Goal: Information Seeking & Learning: Learn about a topic

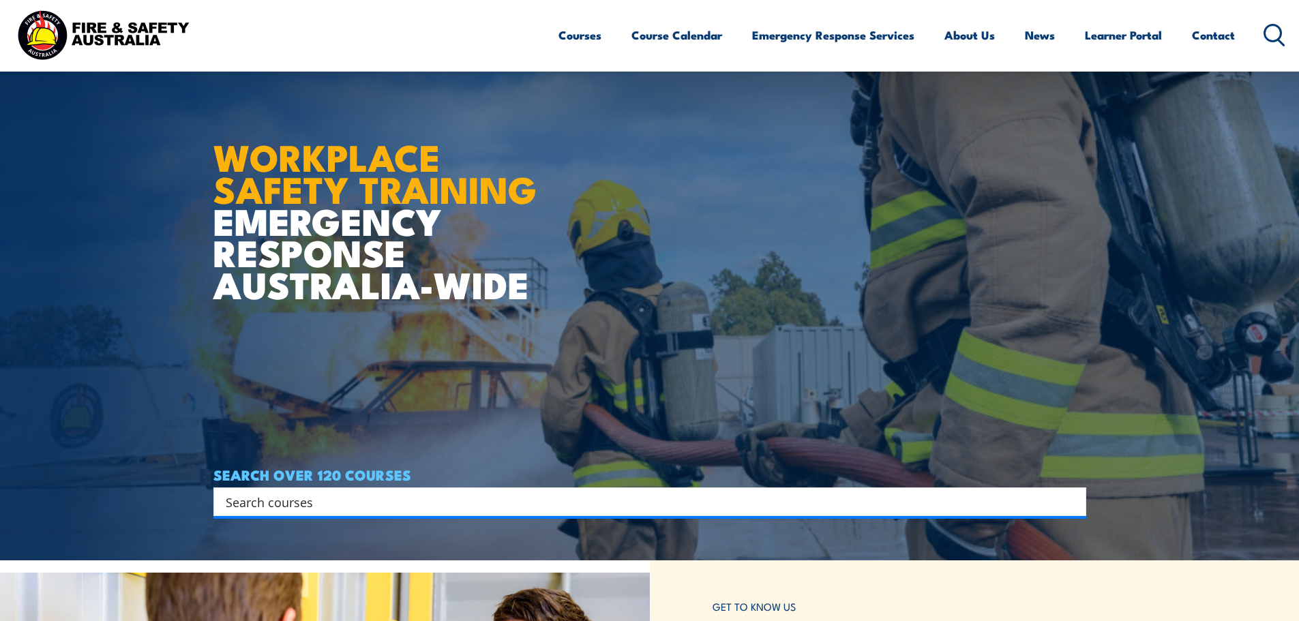
scroll to position [136, 0]
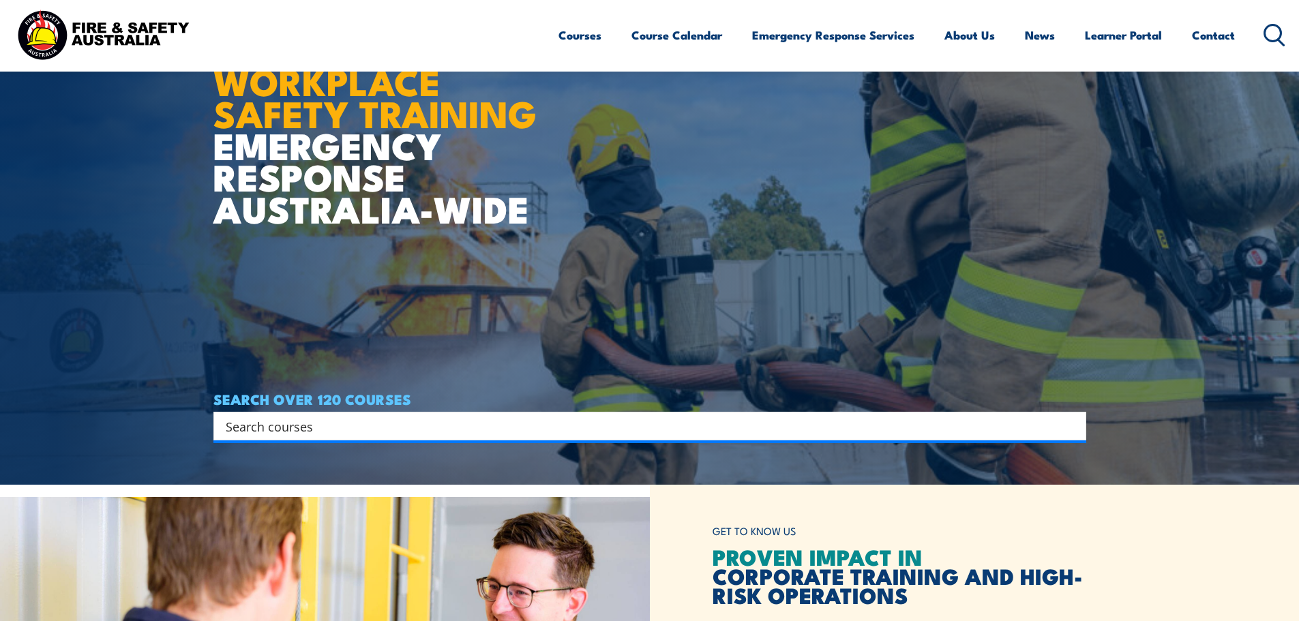
click at [424, 423] on input "Search input" at bounding box center [641, 426] width 831 height 20
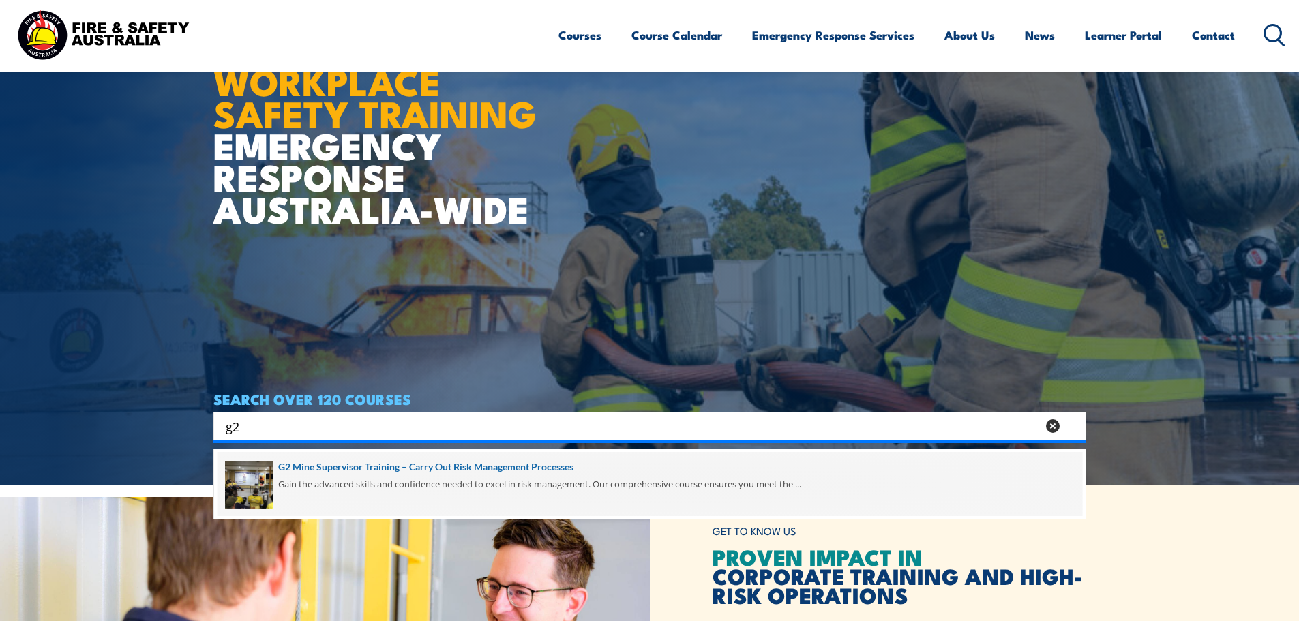
type input "g2"
click at [419, 464] on span at bounding box center [650, 484] width 865 height 64
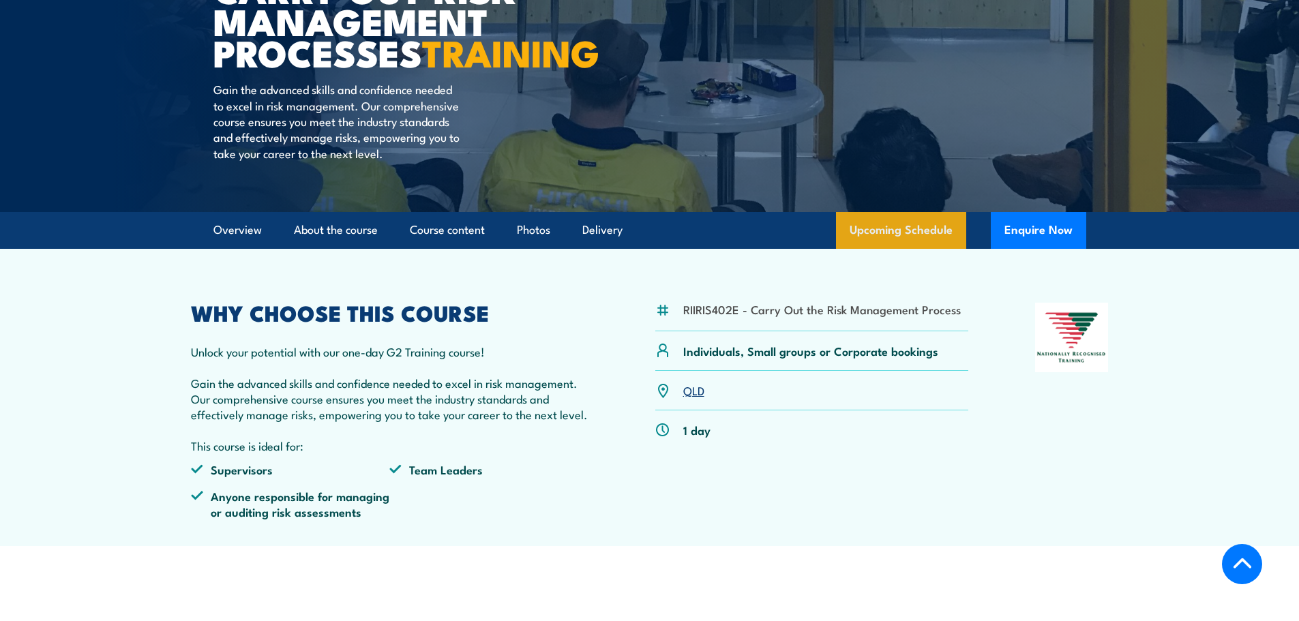
click at [891, 249] on link "Upcoming Schedule" at bounding box center [901, 230] width 130 height 37
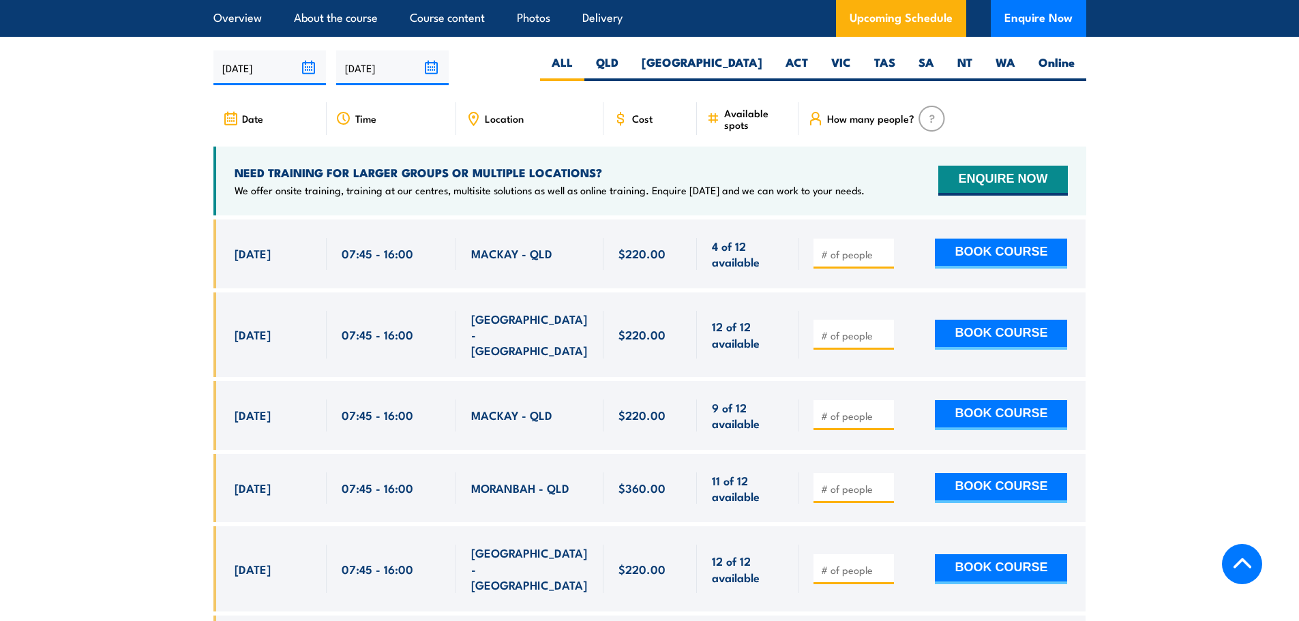
scroll to position [2540, 0]
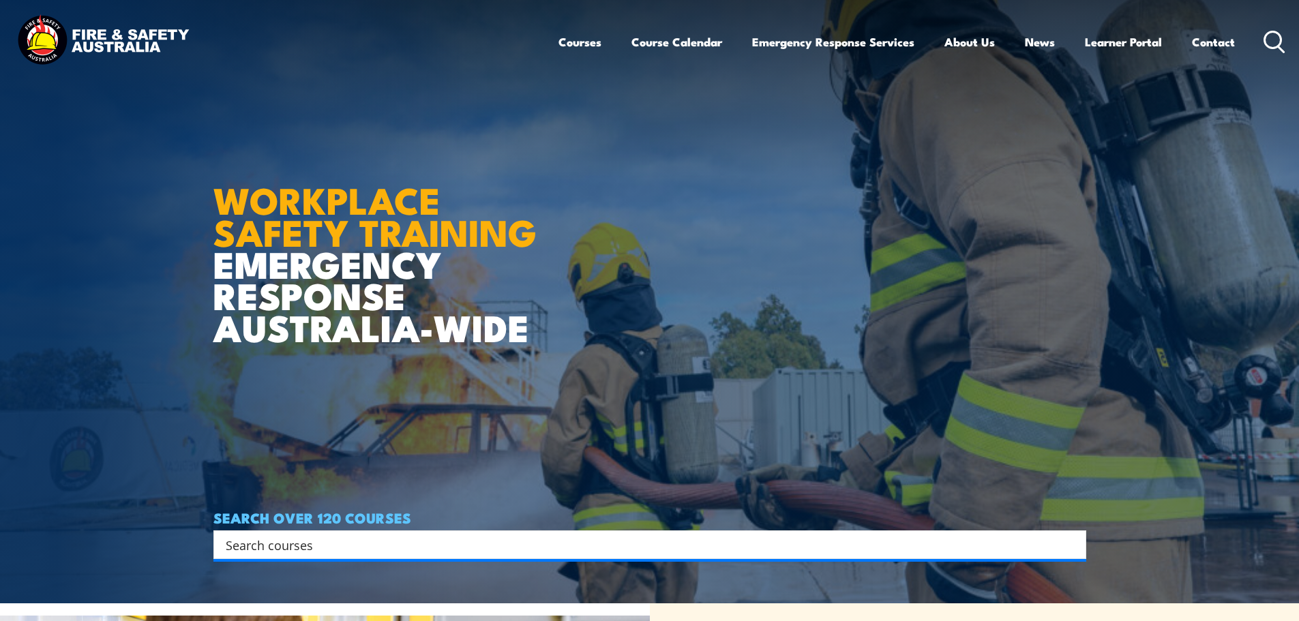
scroll to position [68, 0]
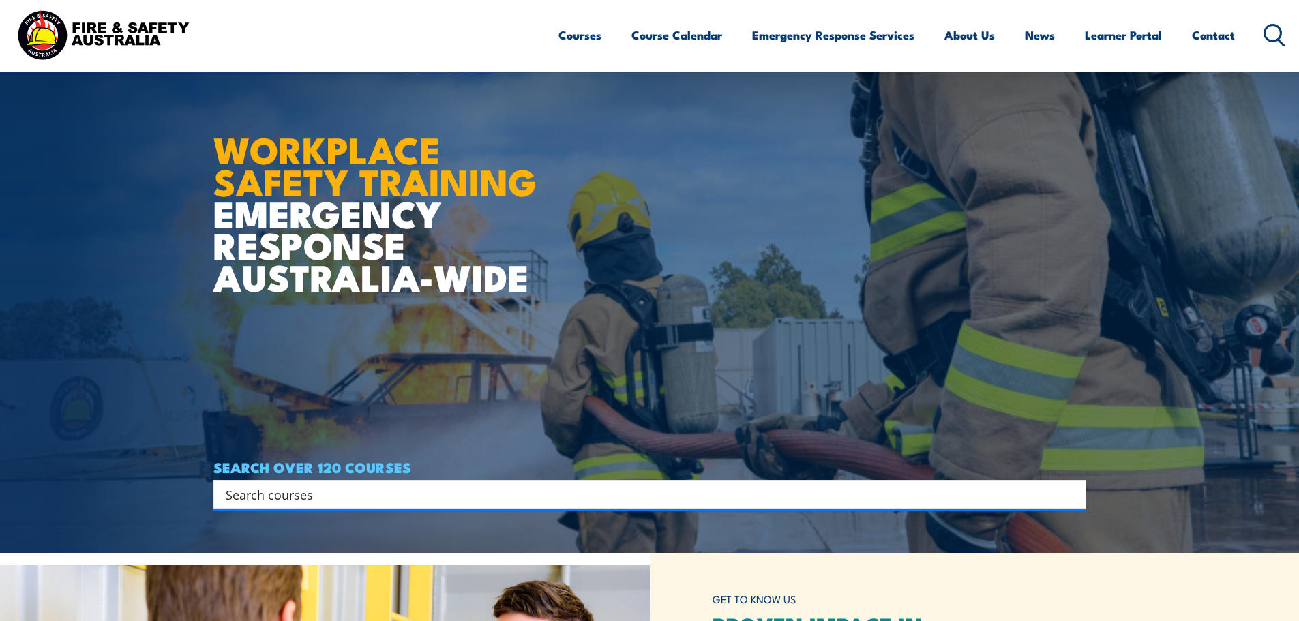
click at [368, 269] on input "Search input" at bounding box center [641, 494] width 831 height 20
click at [417, 269] on input "Search input" at bounding box center [641, 494] width 831 height 20
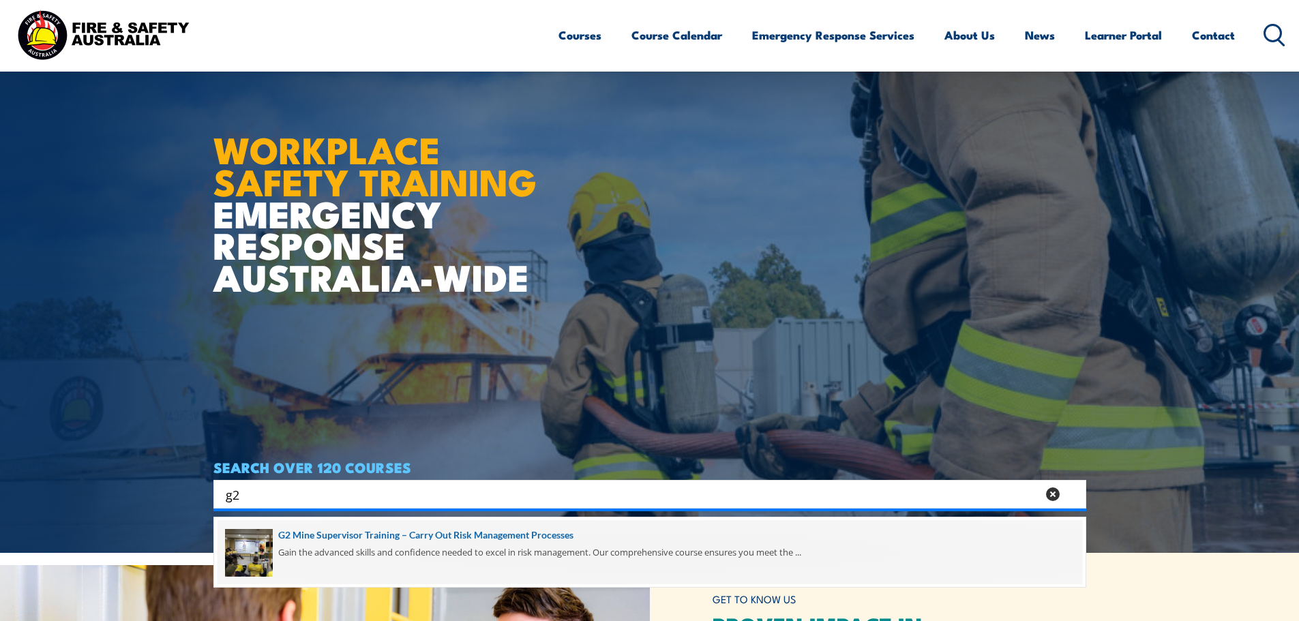
type input "g2"
click at [402, 269] on span at bounding box center [650, 552] width 865 height 64
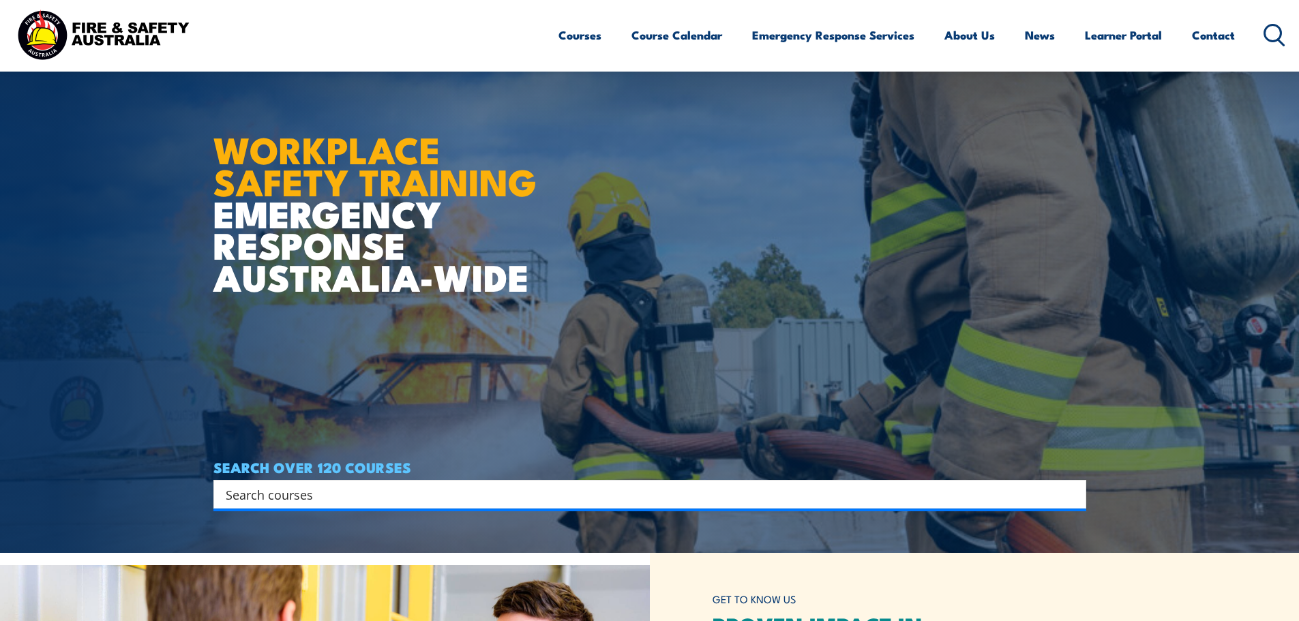
click at [384, 487] on input "Search input" at bounding box center [641, 494] width 831 height 20
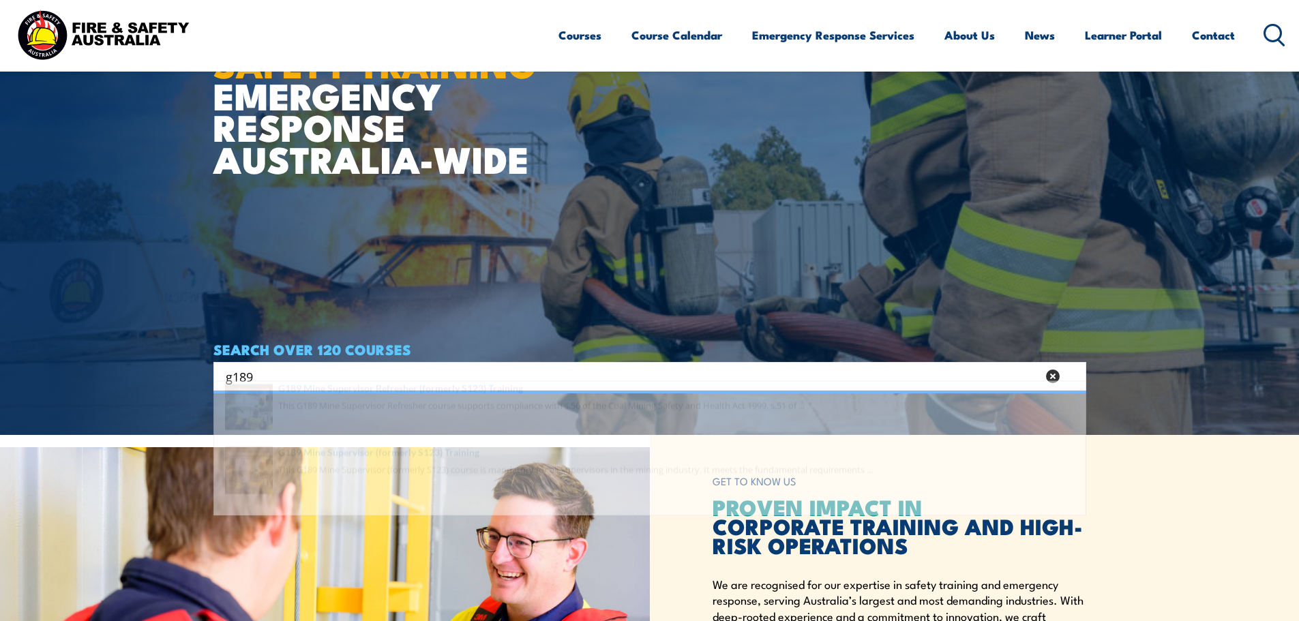
scroll to position [205, 0]
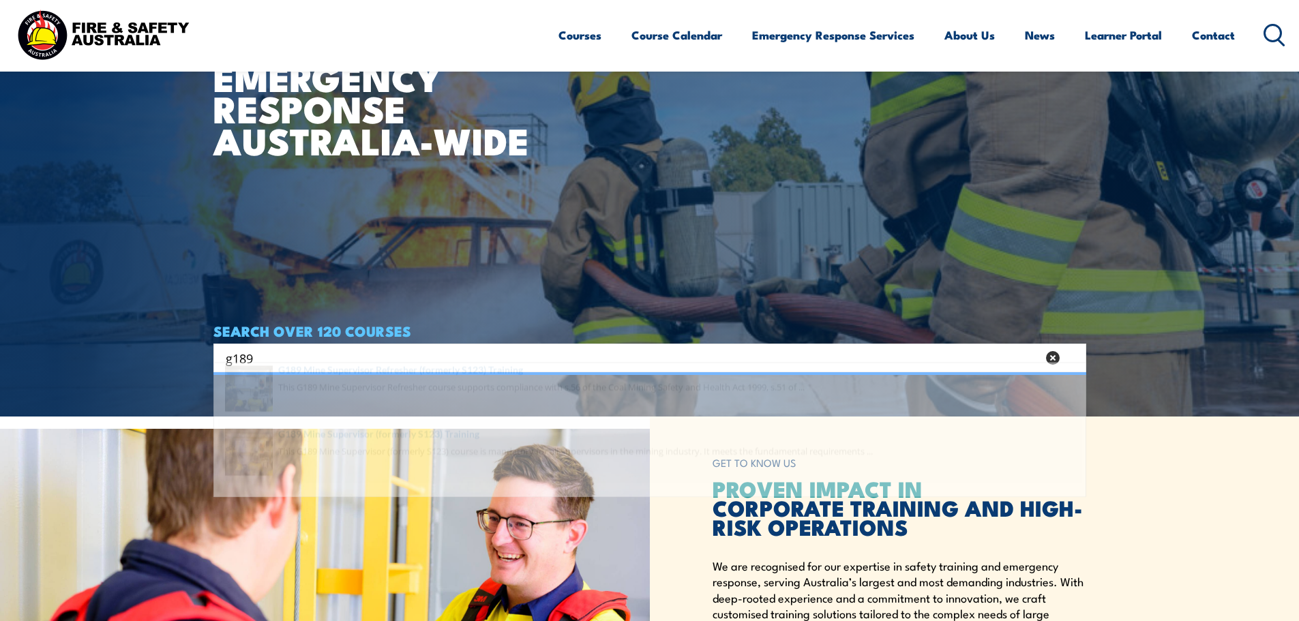
type input "g189"
click at [372, 460] on span at bounding box center [650, 480] width 865 height 64
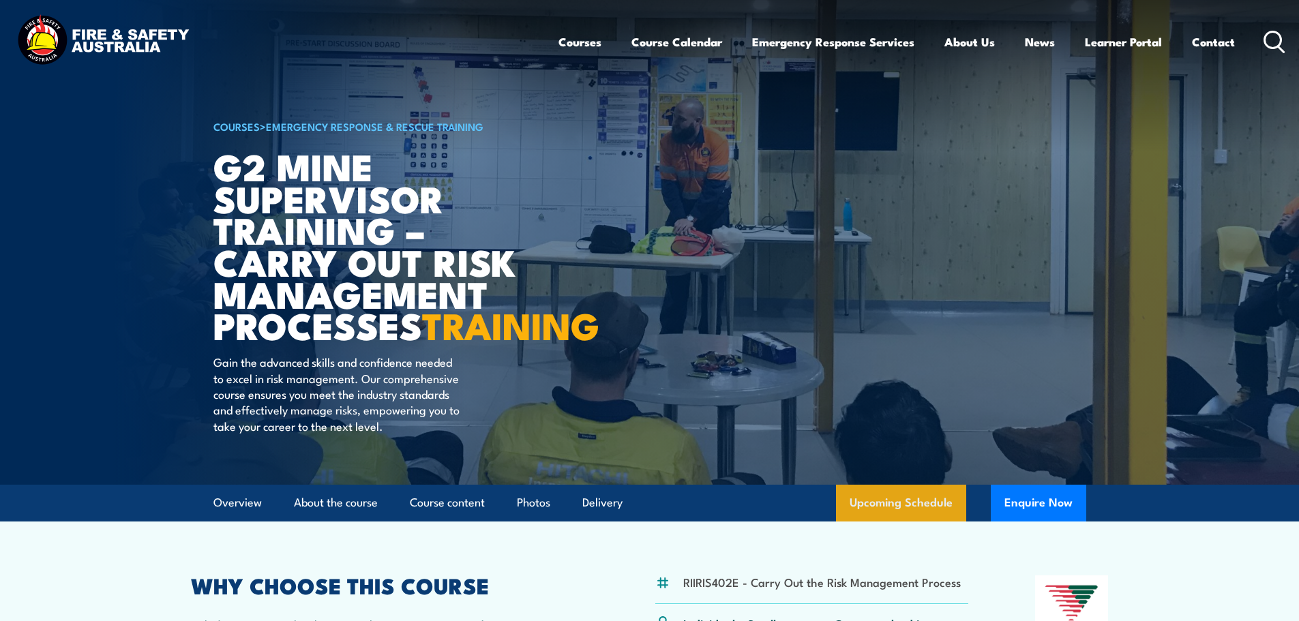
click at [904, 518] on link "Upcoming Schedule" at bounding box center [901, 503] width 130 height 37
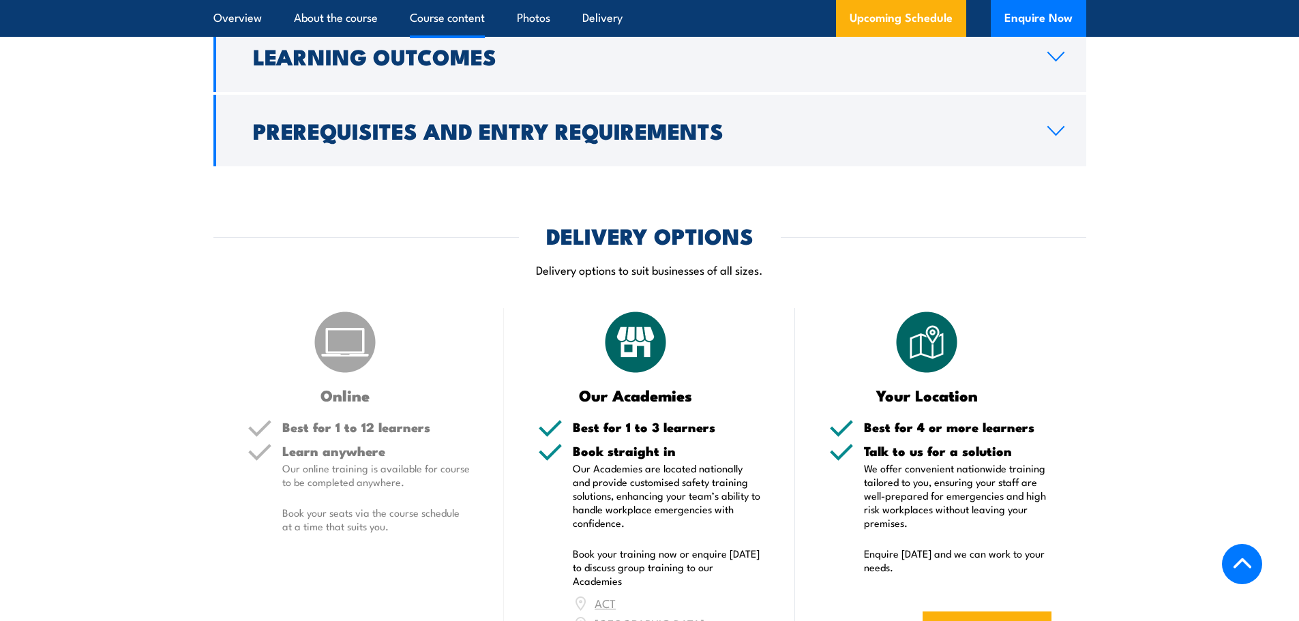
scroll to position [1449, 0]
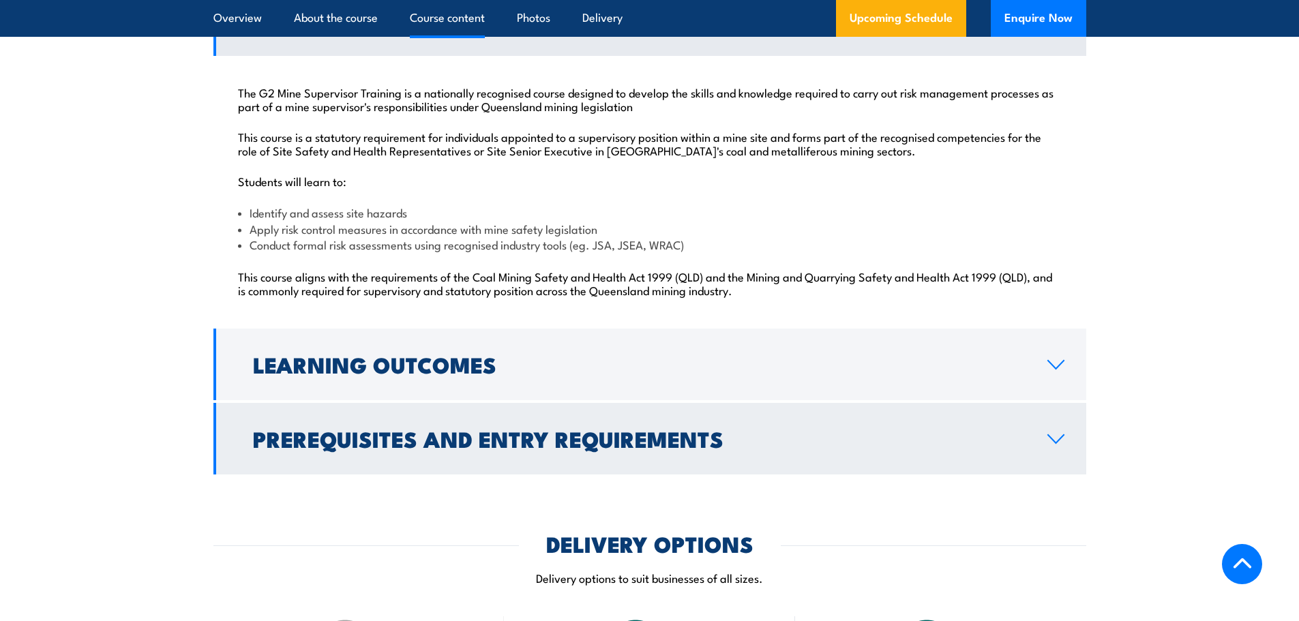
click at [427, 448] on h2 "Prerequisites and Entry Requirements" at bounding box center [639, 438] width 773 height 19
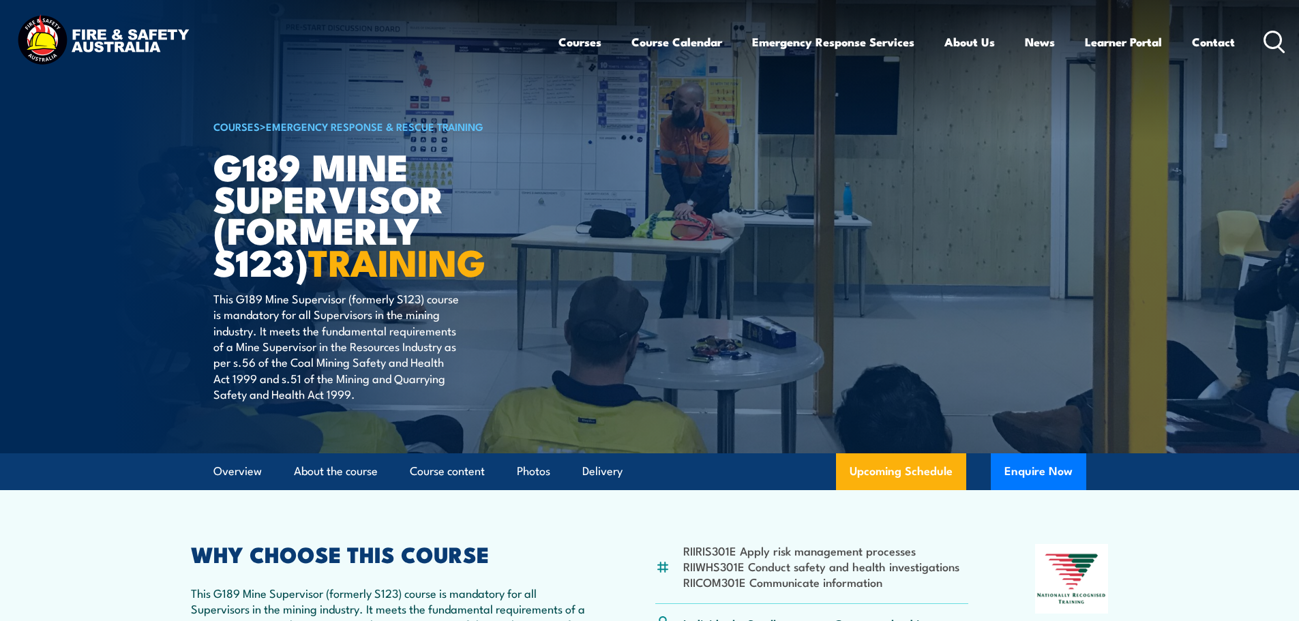
scroll to position [35, 0]
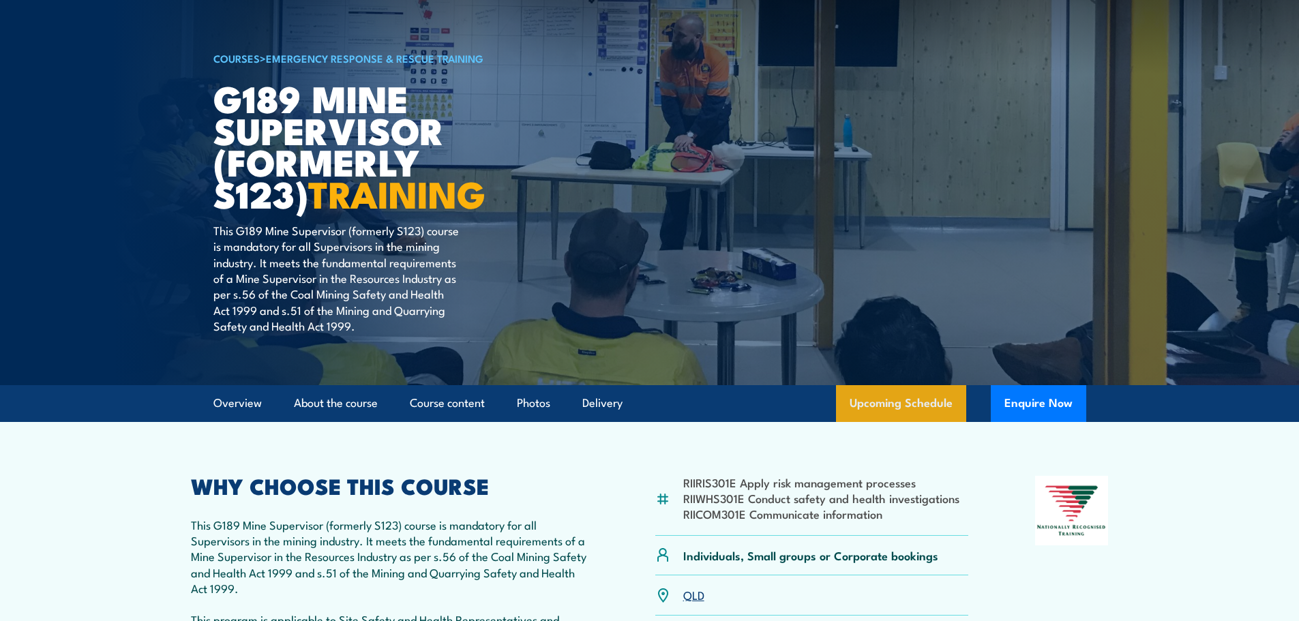
click at [861, 395] on link "Upcoming Schedule" at bounding box center [901, 403] width 130 height 37
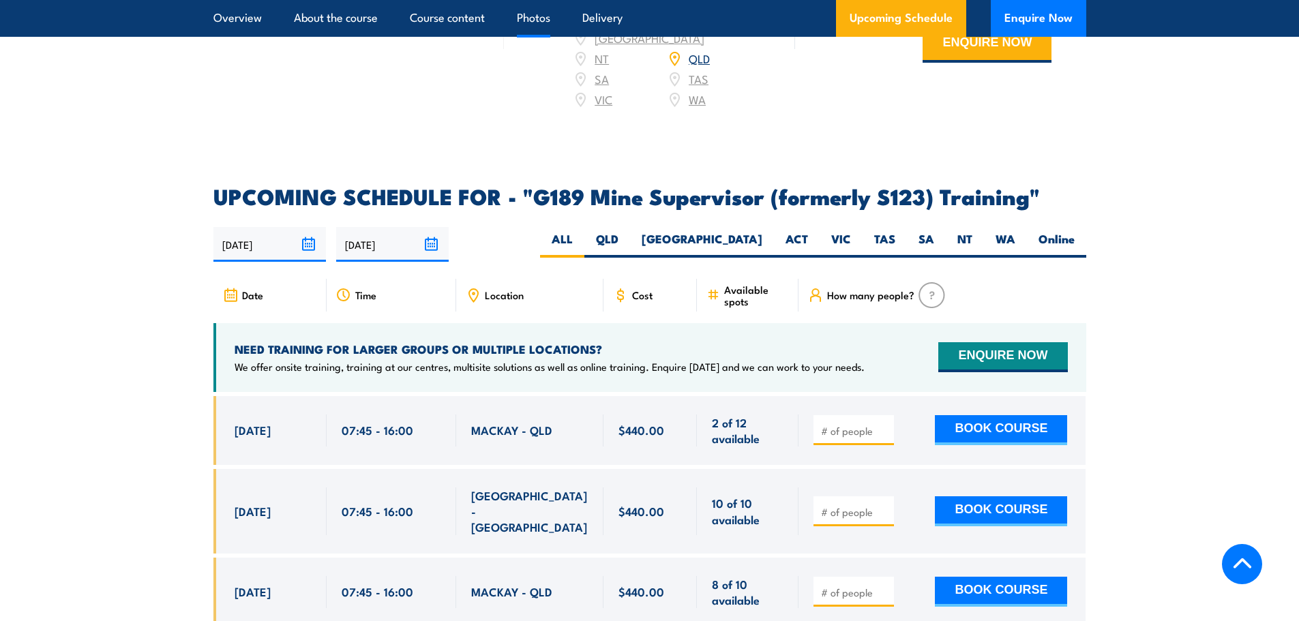
scroll to position [2323, 0]
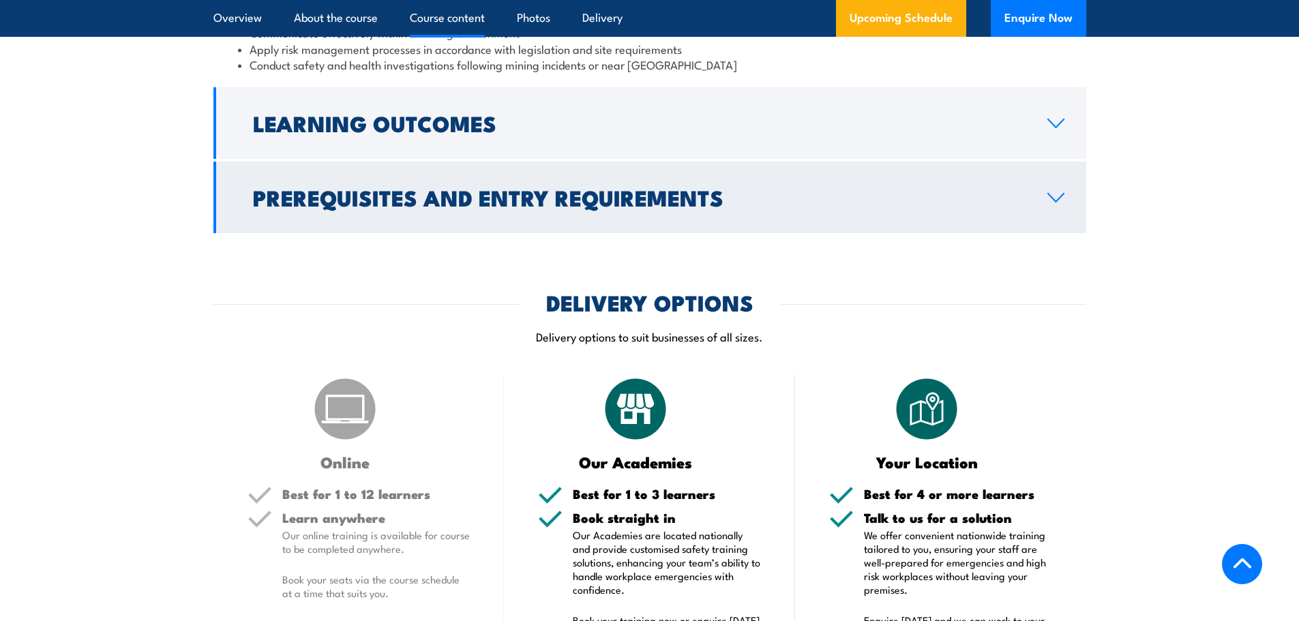
click at [488, 172] on link "Prerequisites and Entry Requirements" at bounding box center [649, 198] width 873 height 72
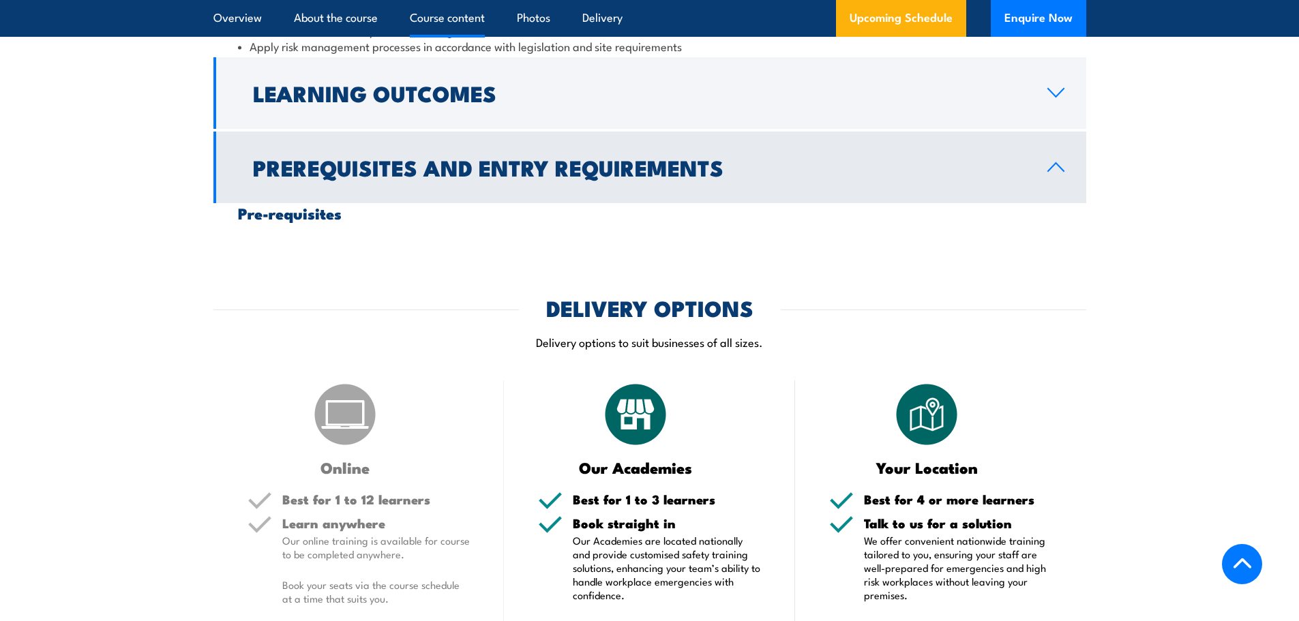
scroll to position [1444, 0]
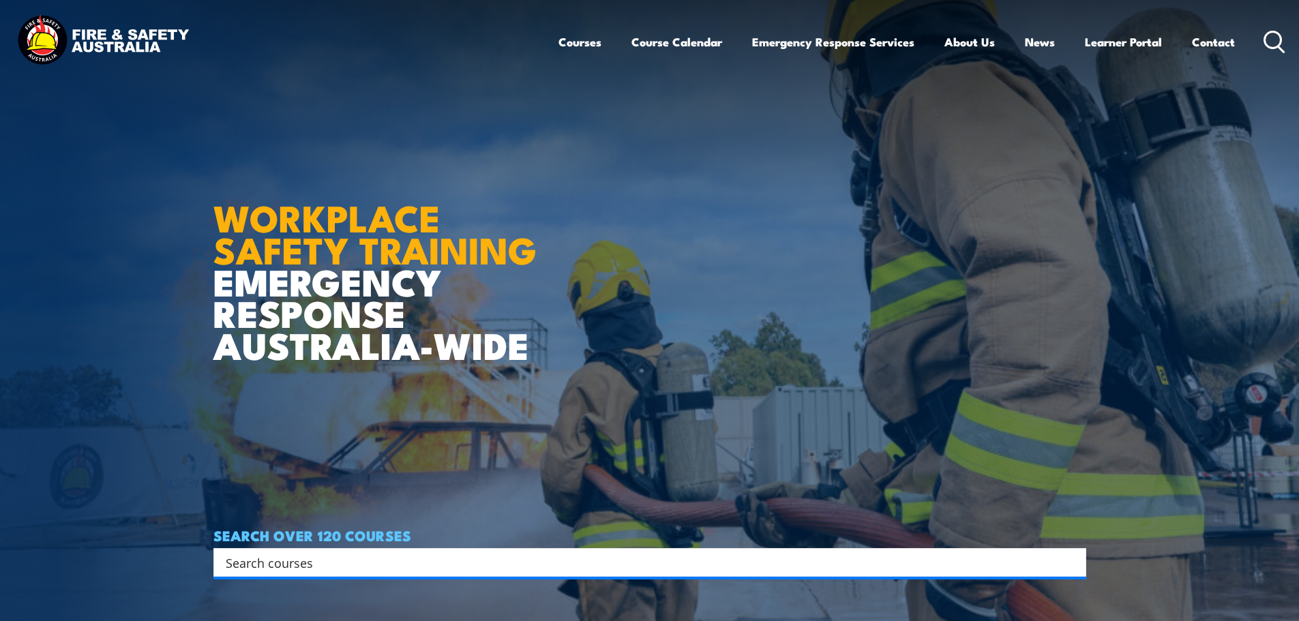
click at [629, 565] on input "Search input" at bounding box center [641, 562] width 831 height 20
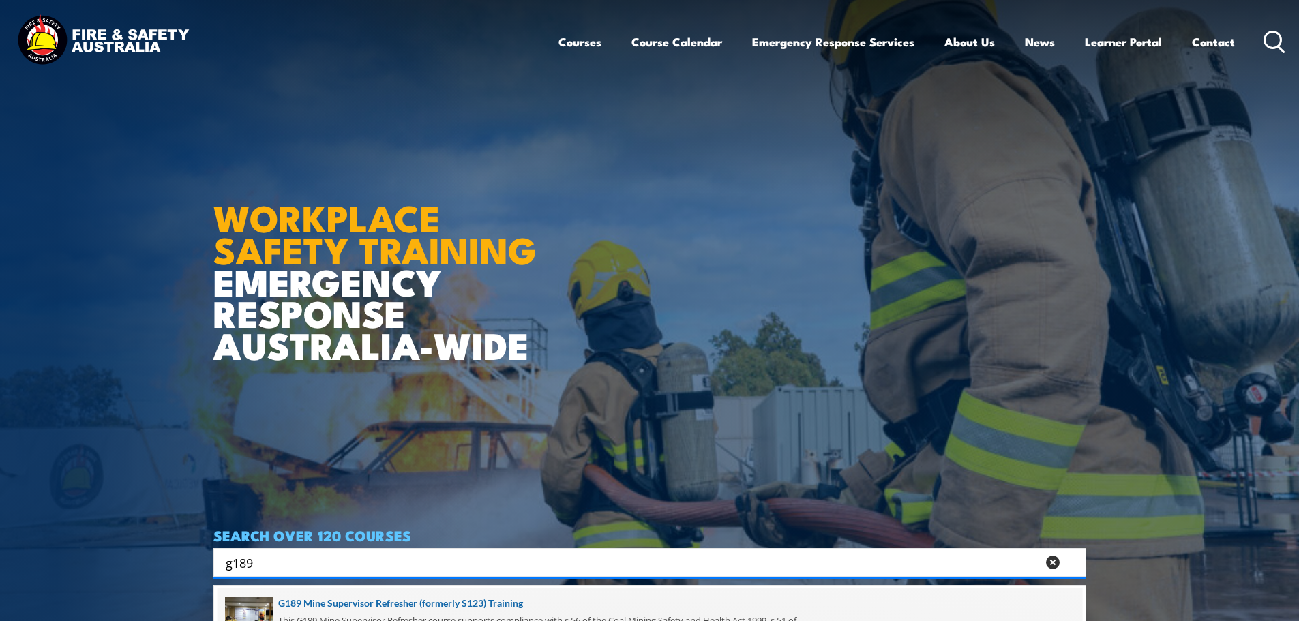
type input "g189"
click at [501, 599] on span at bounding box center [650, 621] width 865 height 64
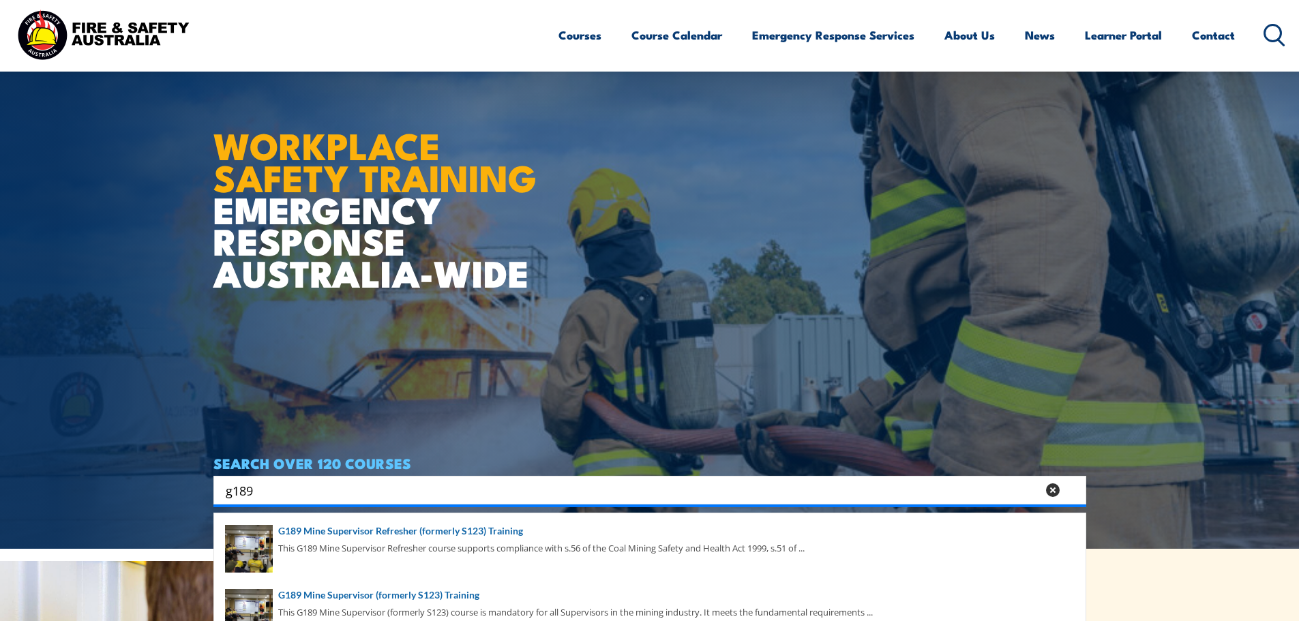
scroll to position [257, 0]
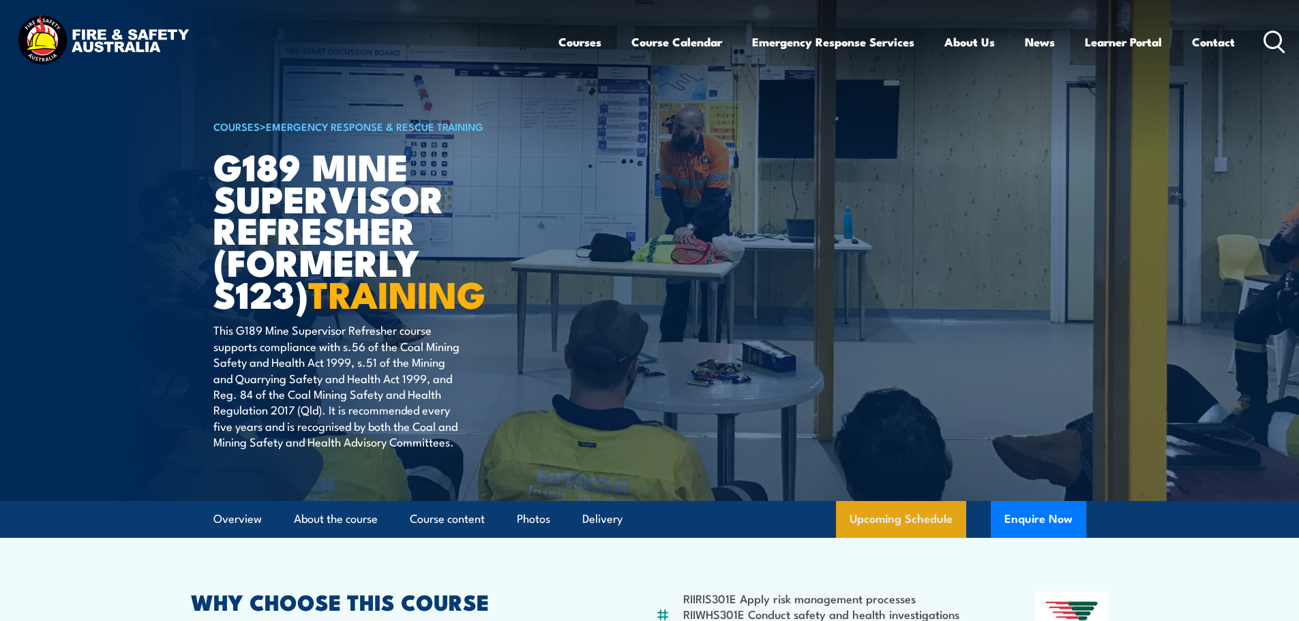
click at [903, 502] on link "Upcoming Schedule" at bounding box center [901, 519] width 130 height 37
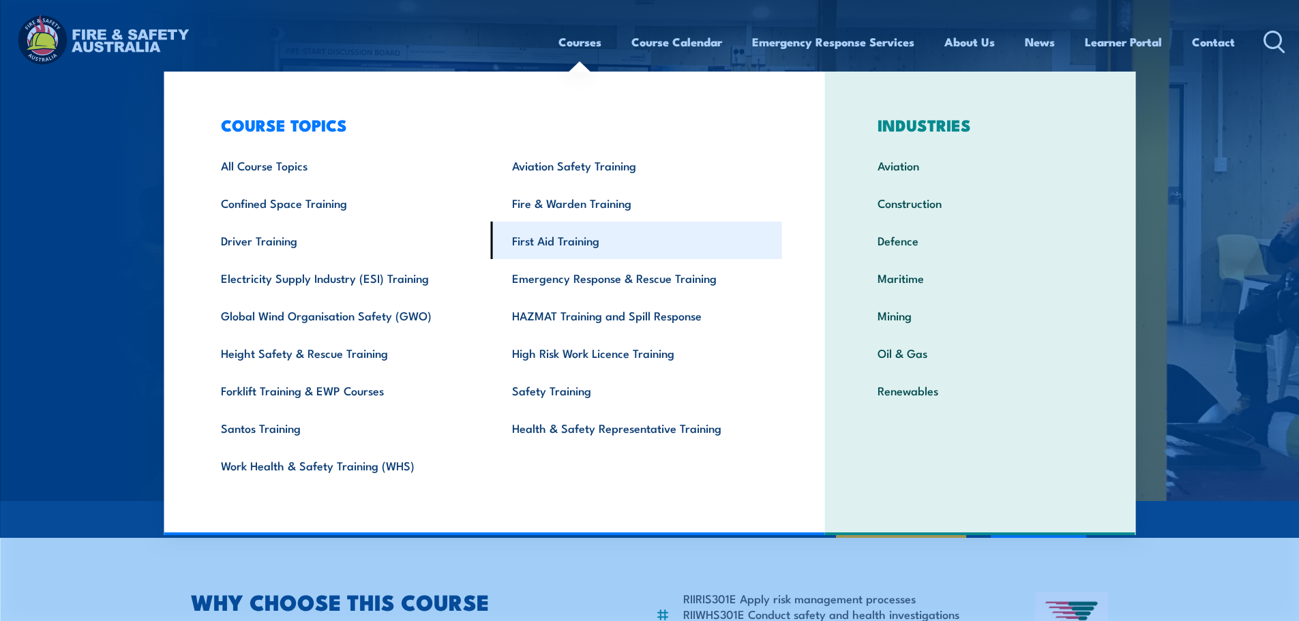
click at [562, 239] on link "First Aid Training" at bounding box center [636, 241] width 291 height 38
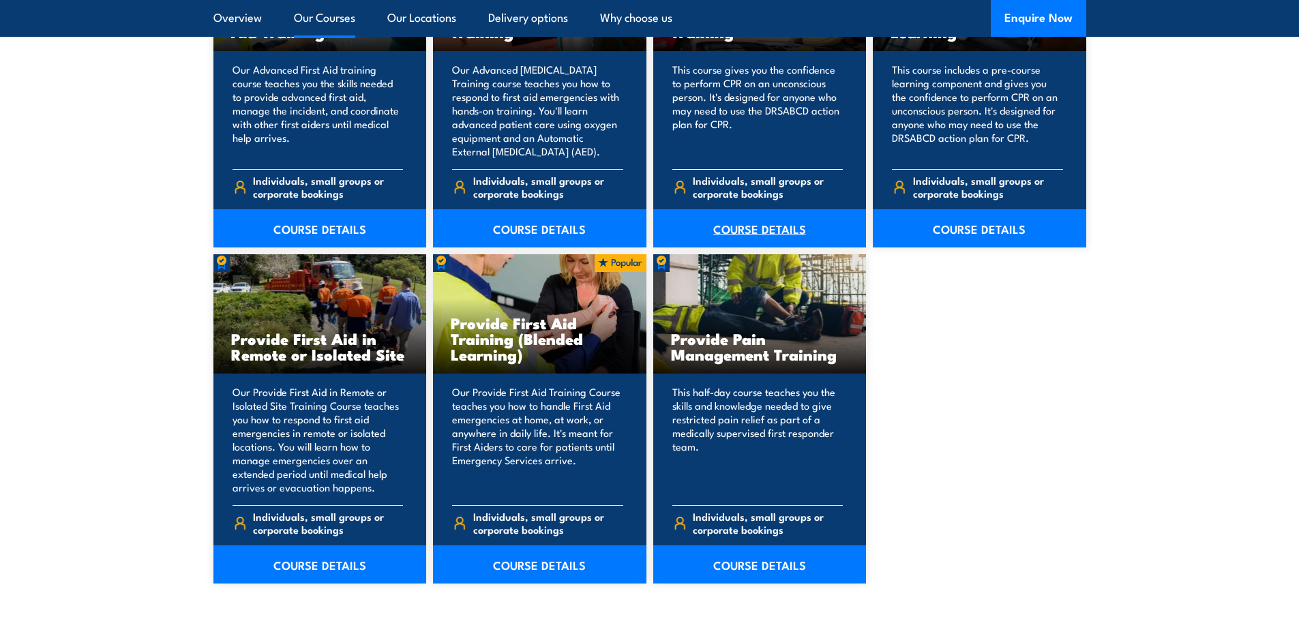
scroll to position [1909, 0]
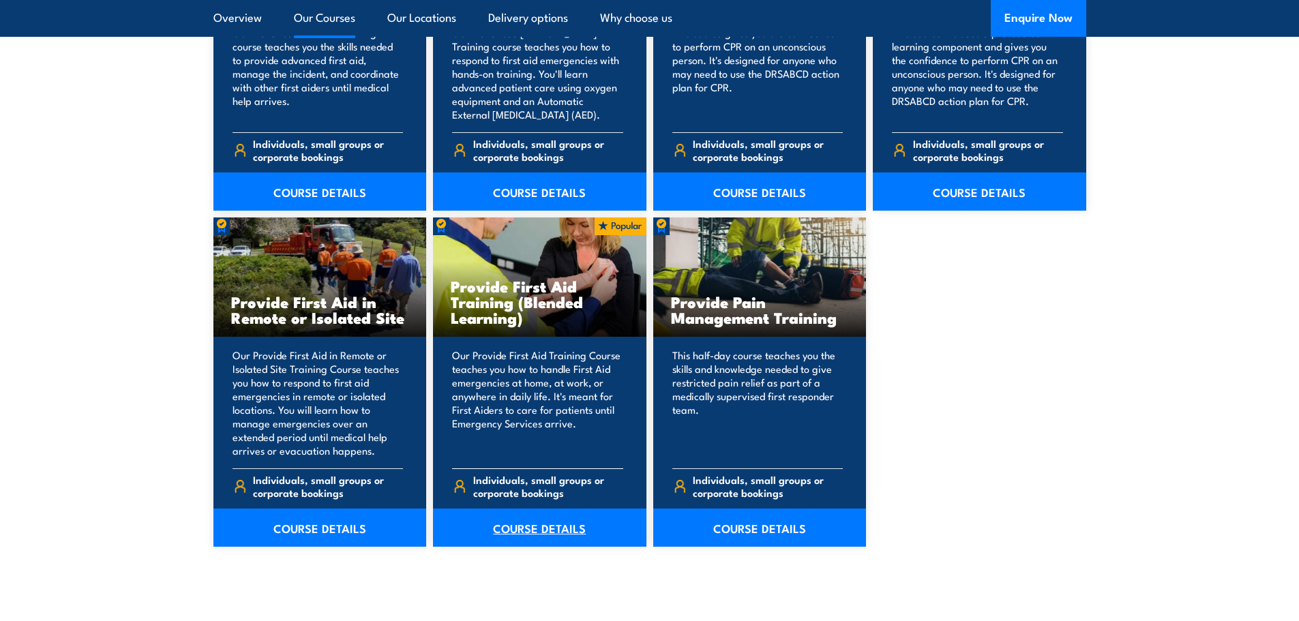
click at [551, 522] on link "COURSE DETAILS" at bounding box center [539, 528] width 213 height 38
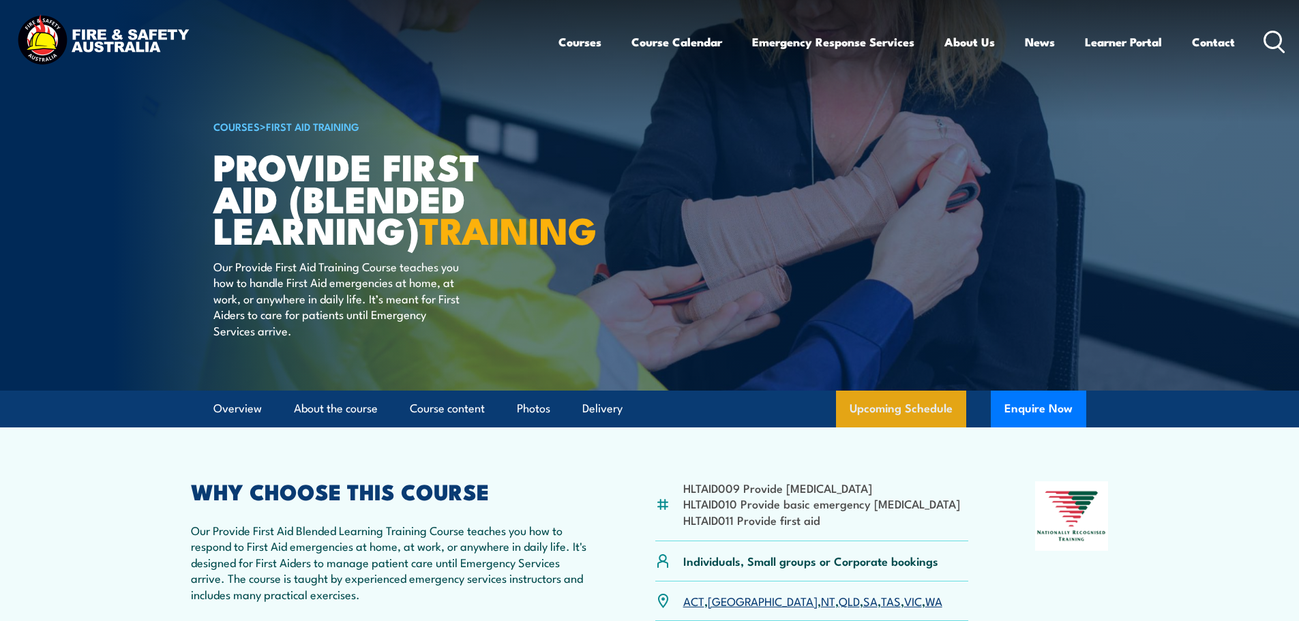
click at [909, 428] on link "Upcoming Schedule" at bounding box center [901, 409] width 130 height 37
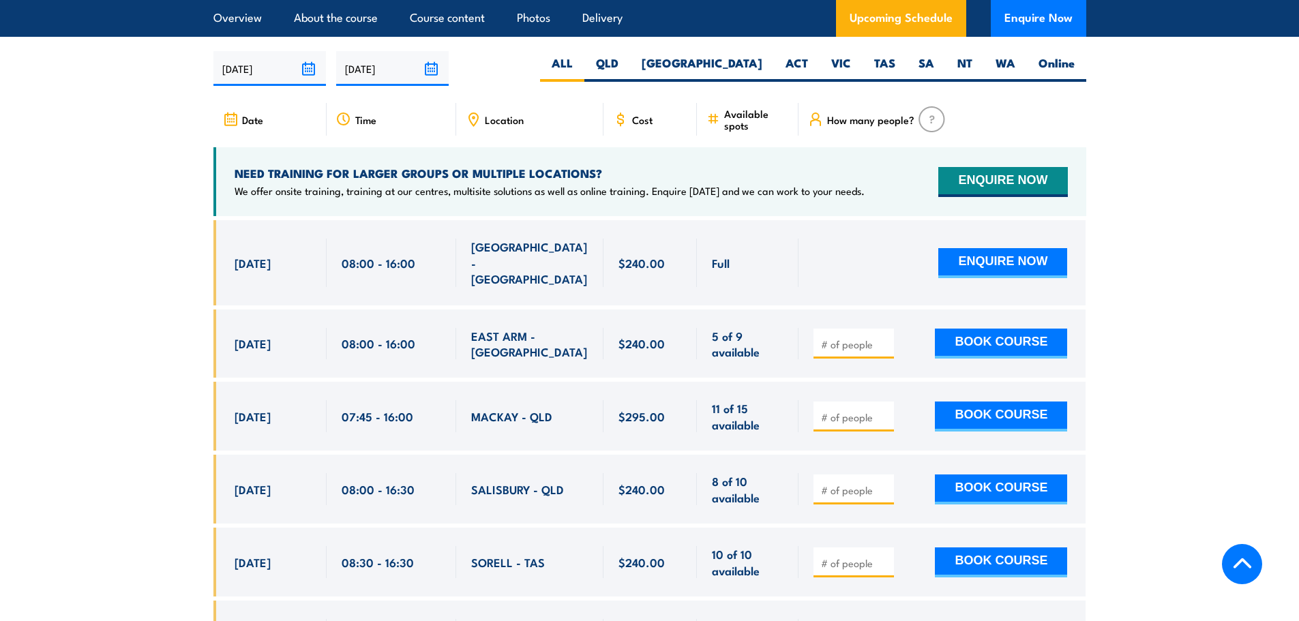
scroll to position [2702, 0]
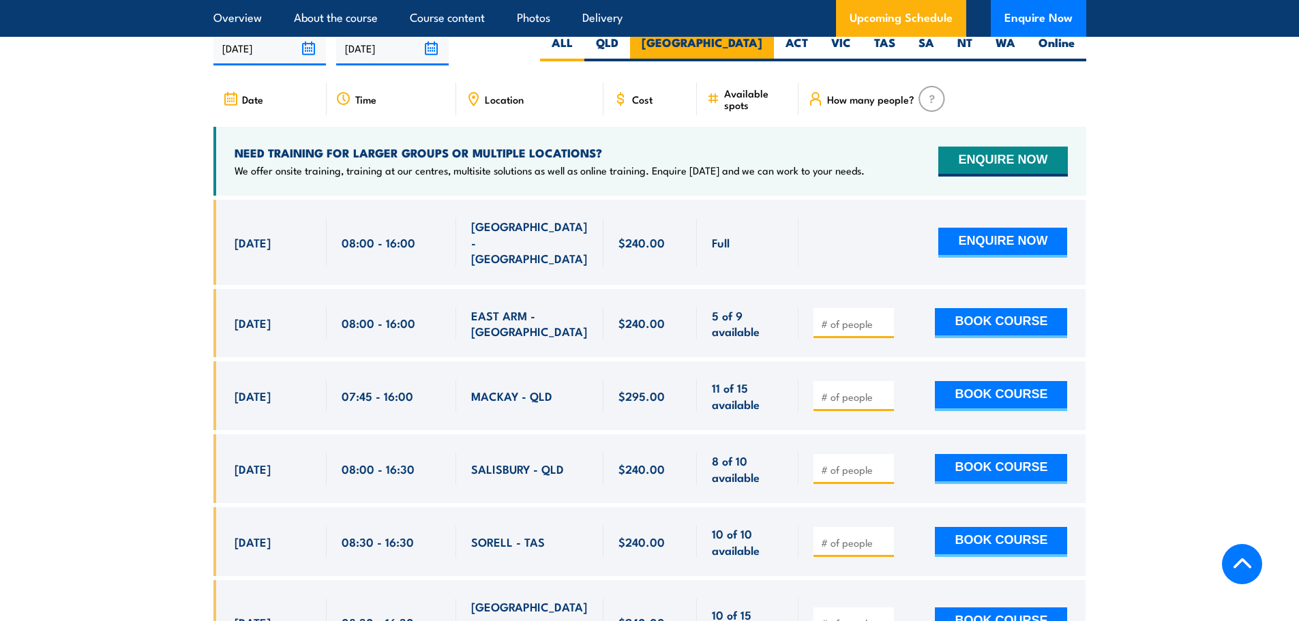
click at [759, 50] on label "NSW" at bounding box center [702, 48] width 144 height 27
click at [762, 44] on input "NSW" at bounding box center [766, 39] width 9 height 9
radio input "true"
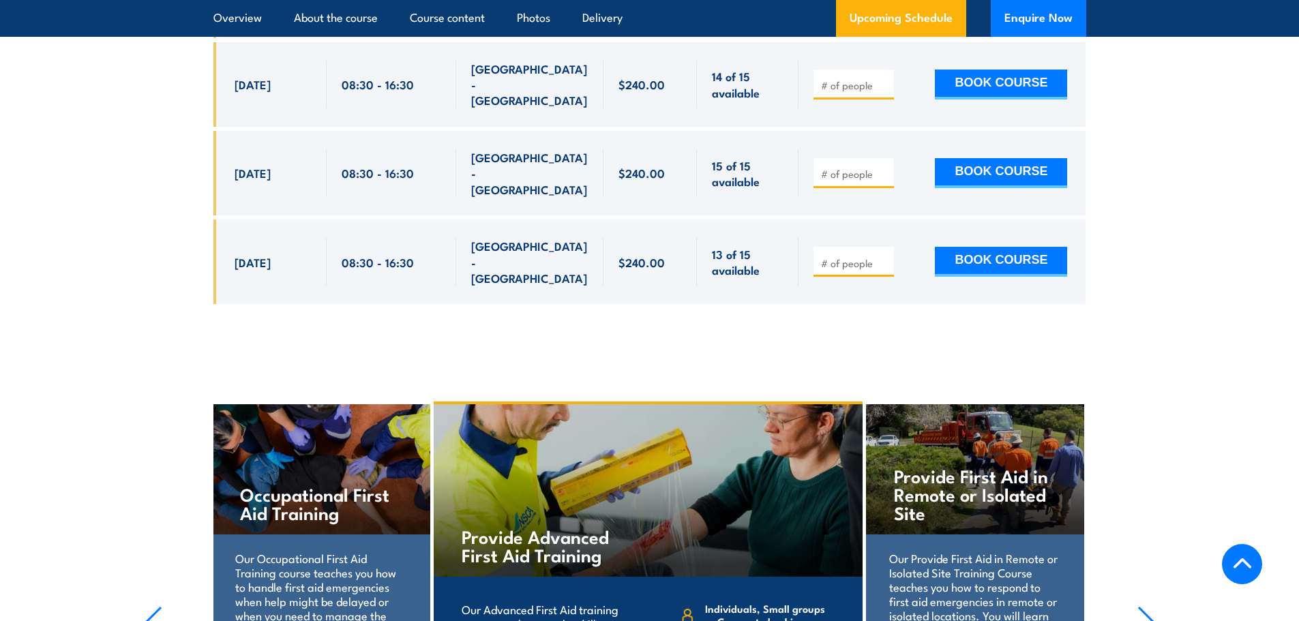
scroll to position [3043, 0]
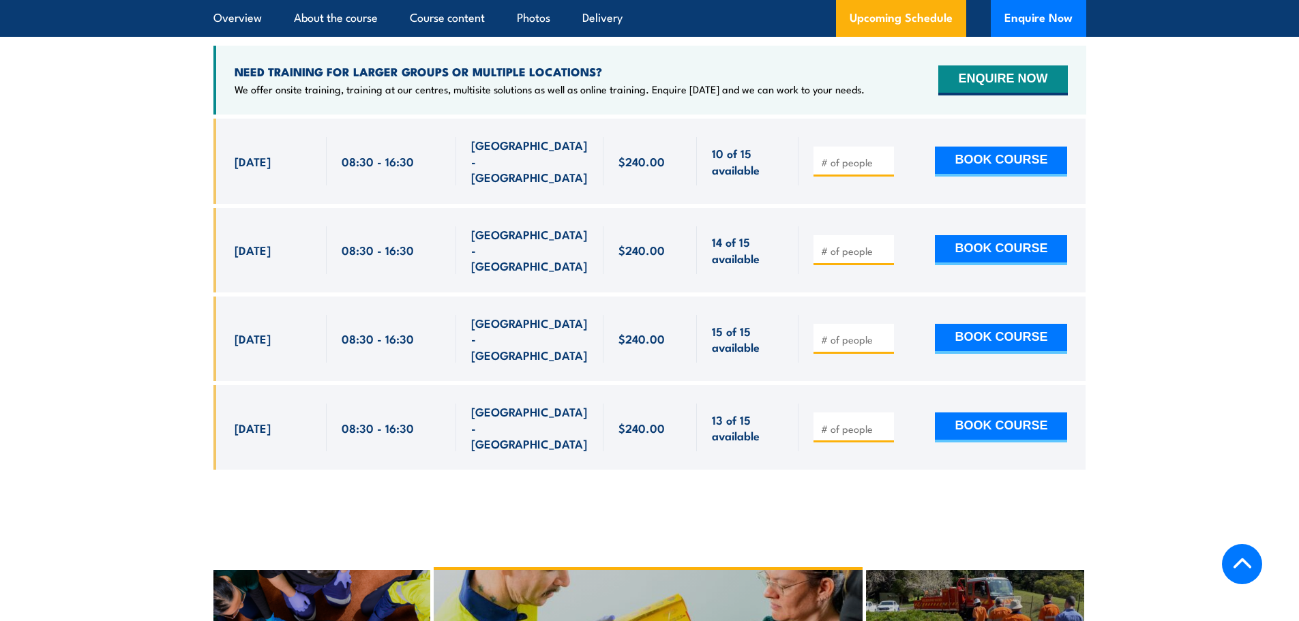
scroll to position [2702, 0]
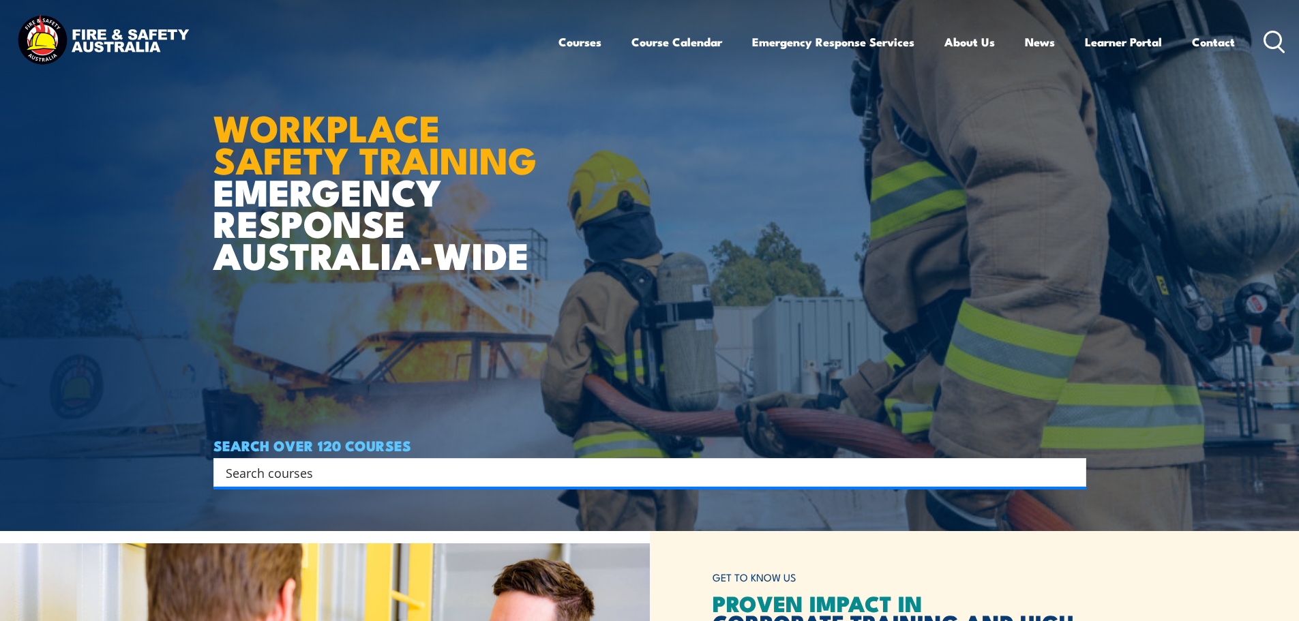
scroll to position [273, 0]
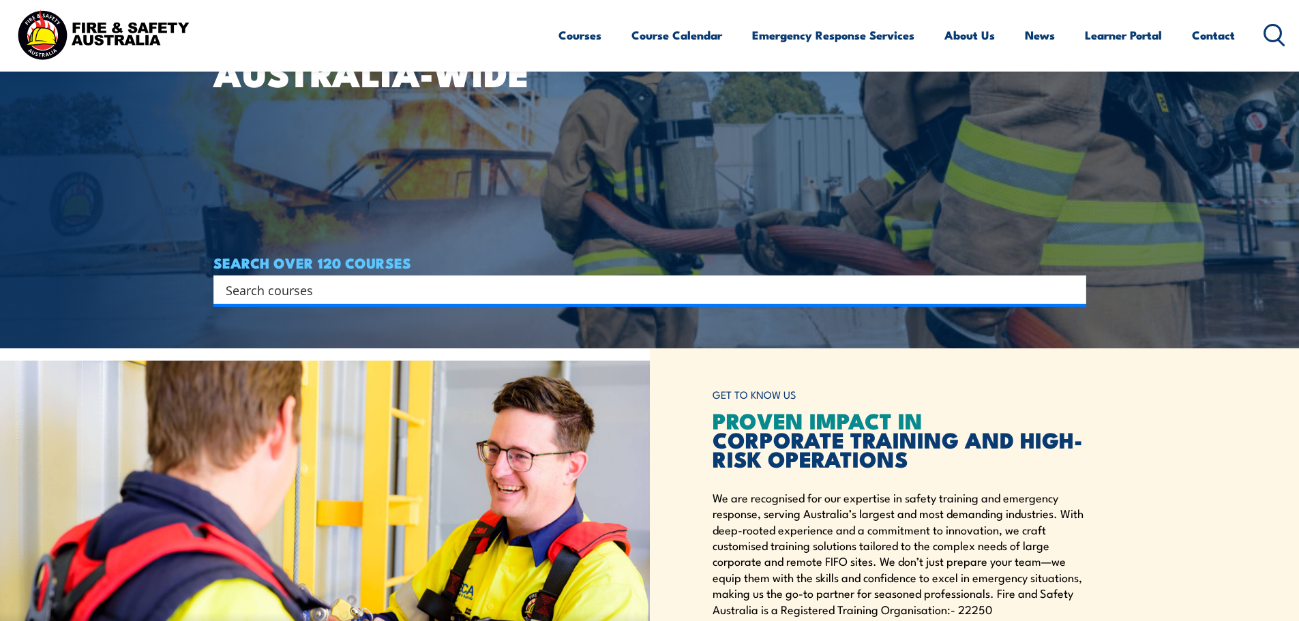
click at [601, 290] on input "Search input" at bounding box center [641, 290] width 831 height 20
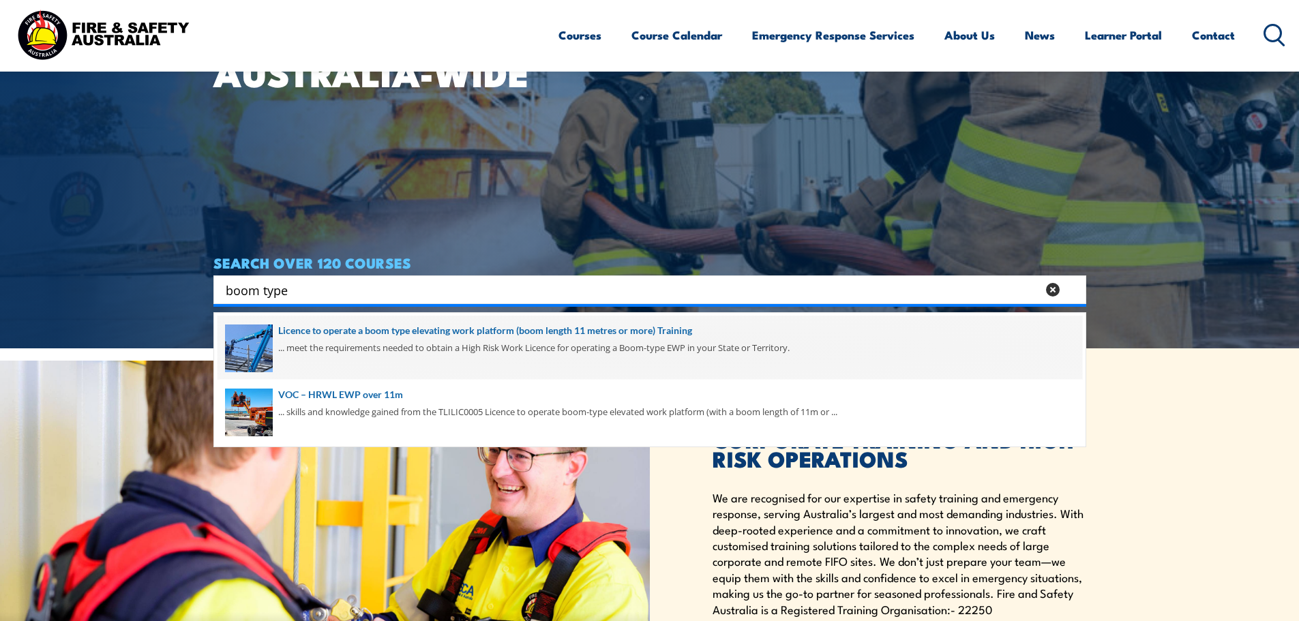
type input "boom type"
click at [619, 333] on span at bounding box center [650, 348] width 865 height 64
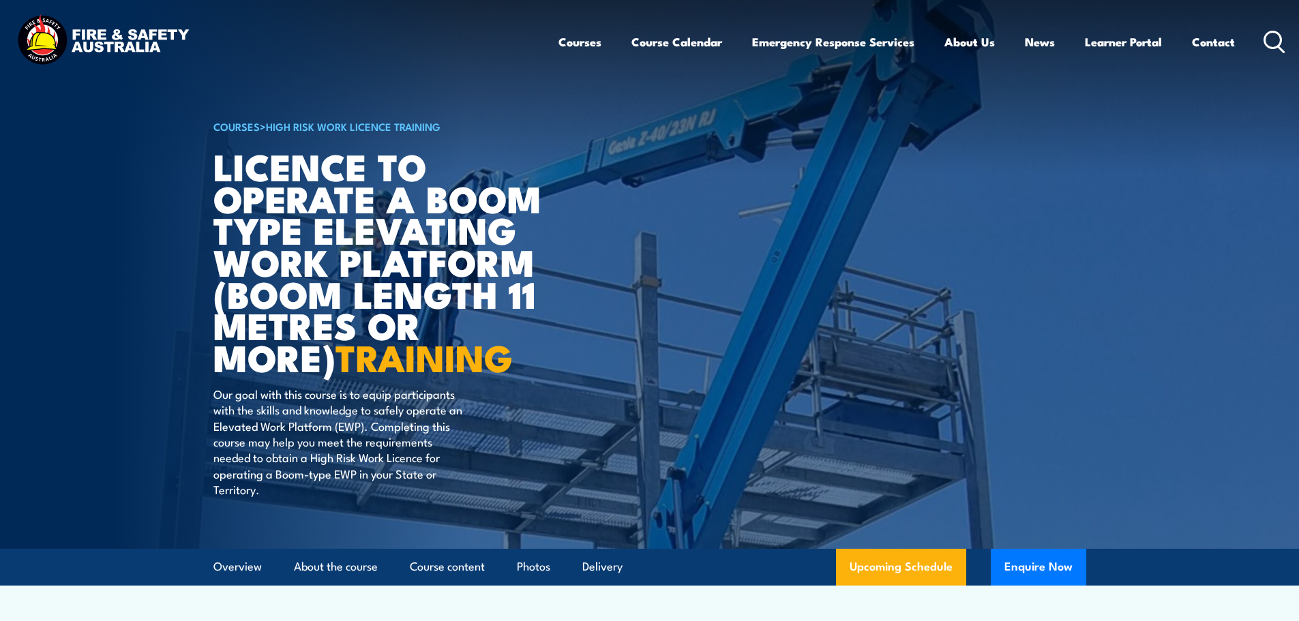
click at [1269, 44] on icon at bounding box center [1275, 42] width 22 height 23
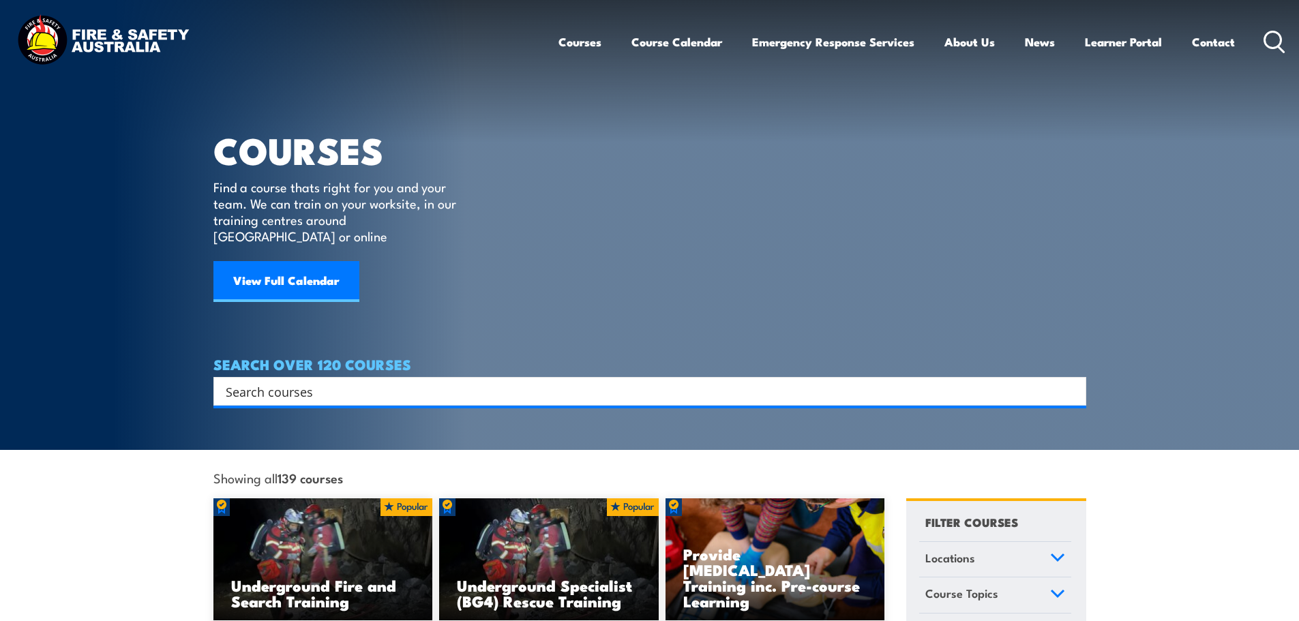
click at [627, 381] on input "Search input" at bounding box center [641, 391] width 831 height 20
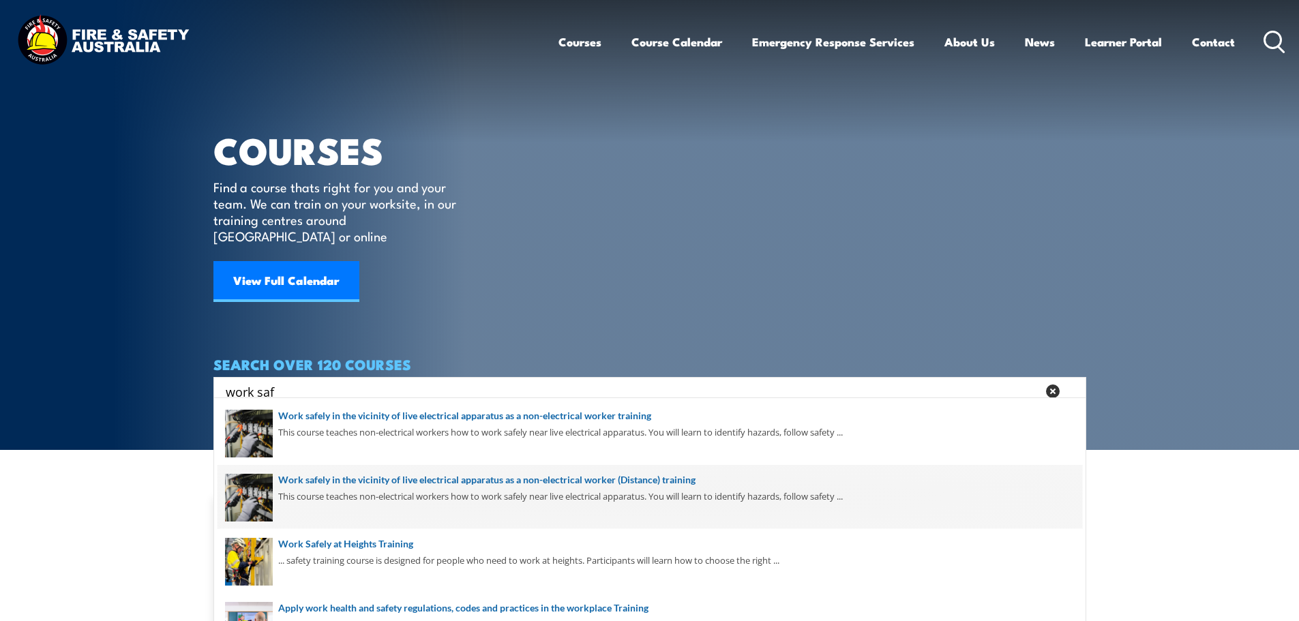
type input "work saf"
click at [615, 492] on span at bounding box center [650, 497] width 865 height 64
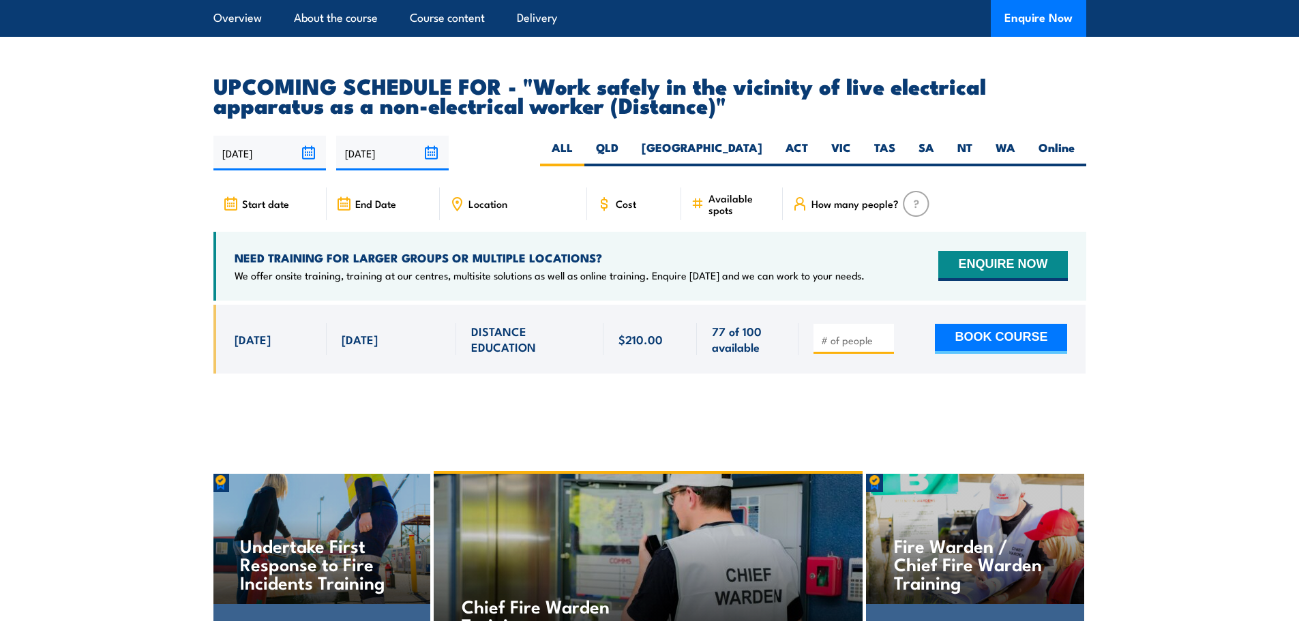
scroll to position [2250, 0]
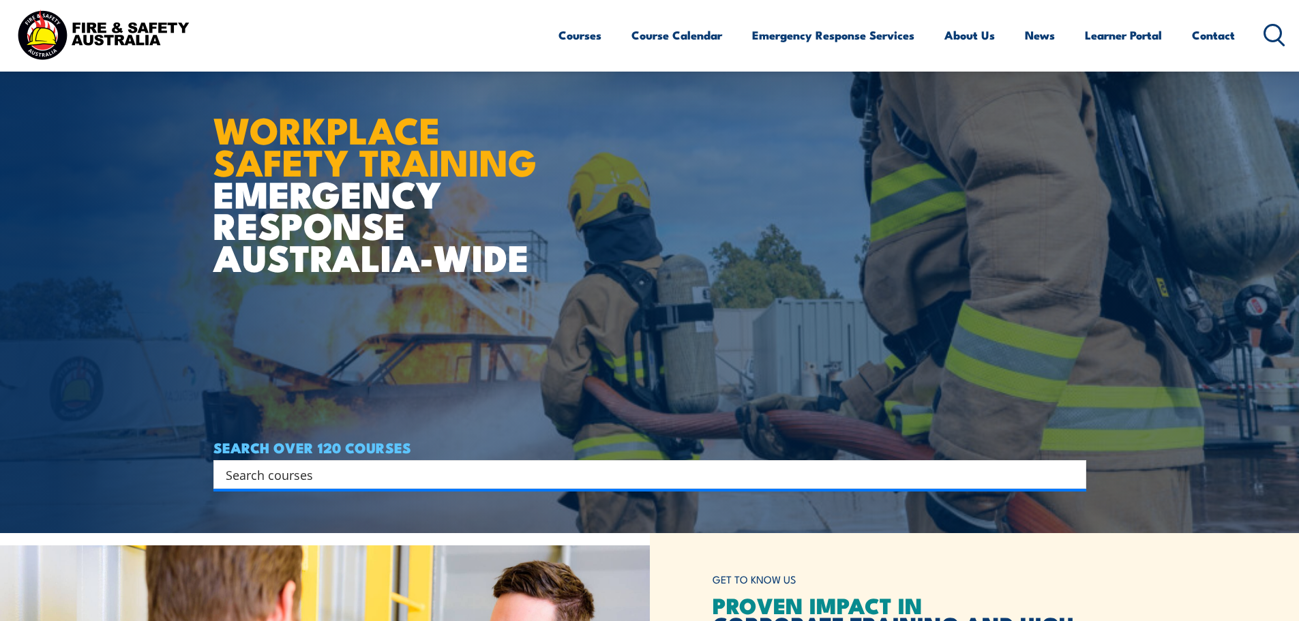
scroll to position [205, 0]
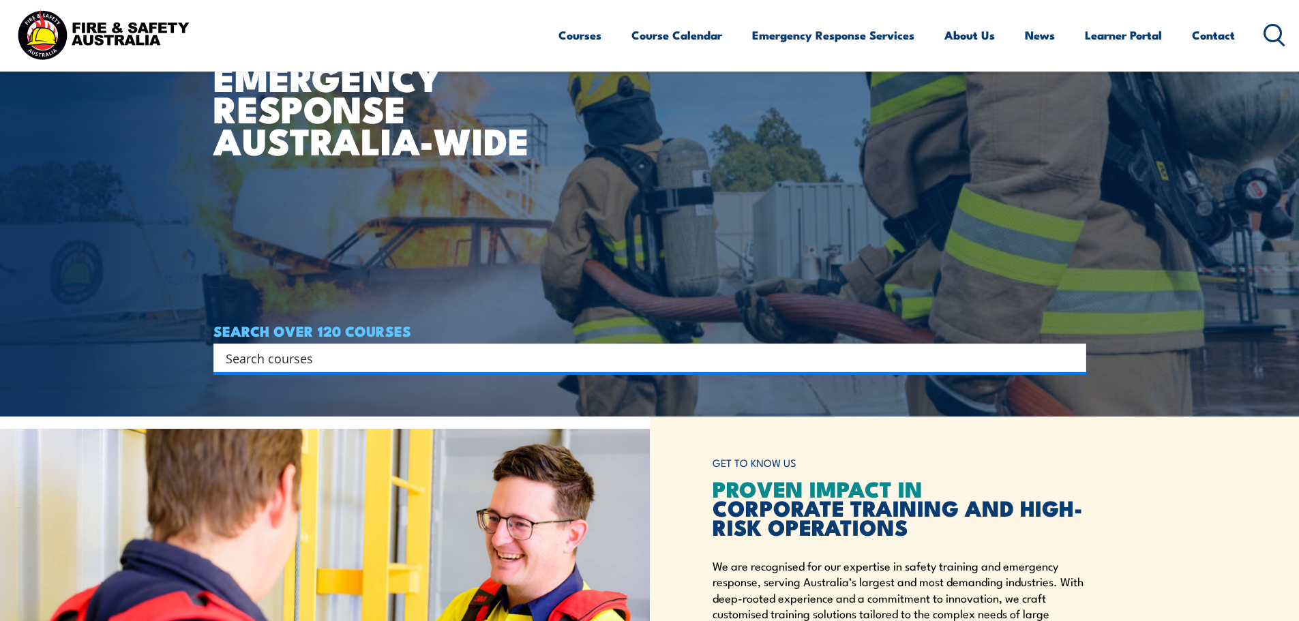
click at [520, 378] on article "WORKPLACE SAFETY TRAINING EMERGENCY RESPONSE [GEOGRAPHIC_DATA]-WIDE SEARCH OVER…" at bounding box center [649, 105] width 873 height 621
click at [522, 367] on input "Search input" at bounding box center [641, 358] width 831 height 20
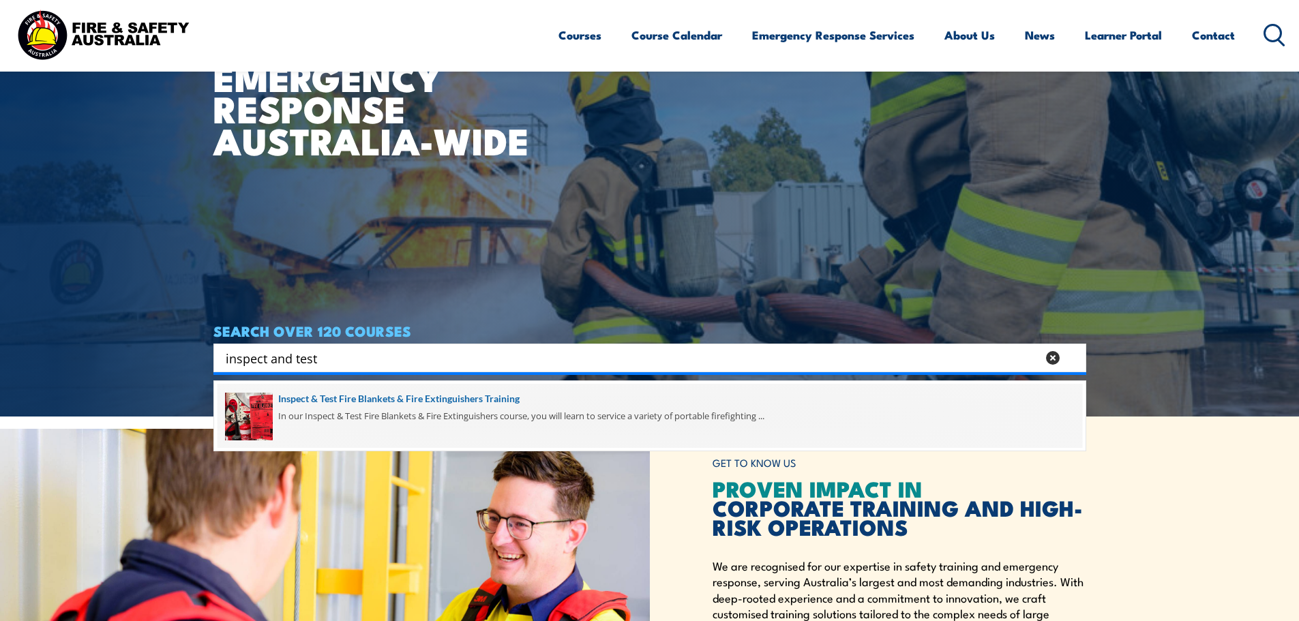
type input "inspect and test"
click at [495, 400] on span at bounding box center [650, 416] width 865 height 64
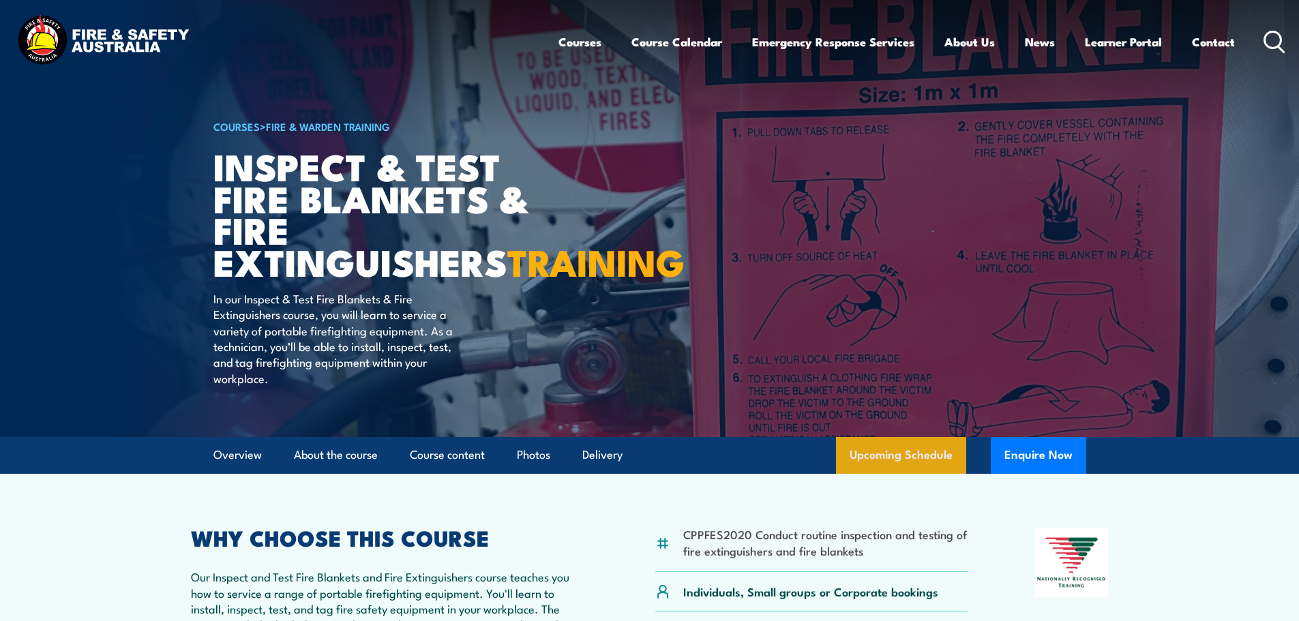
click at [876, 474] on link "Upcoming Schedule" at bounding box center [901, 455] width 130 height 37
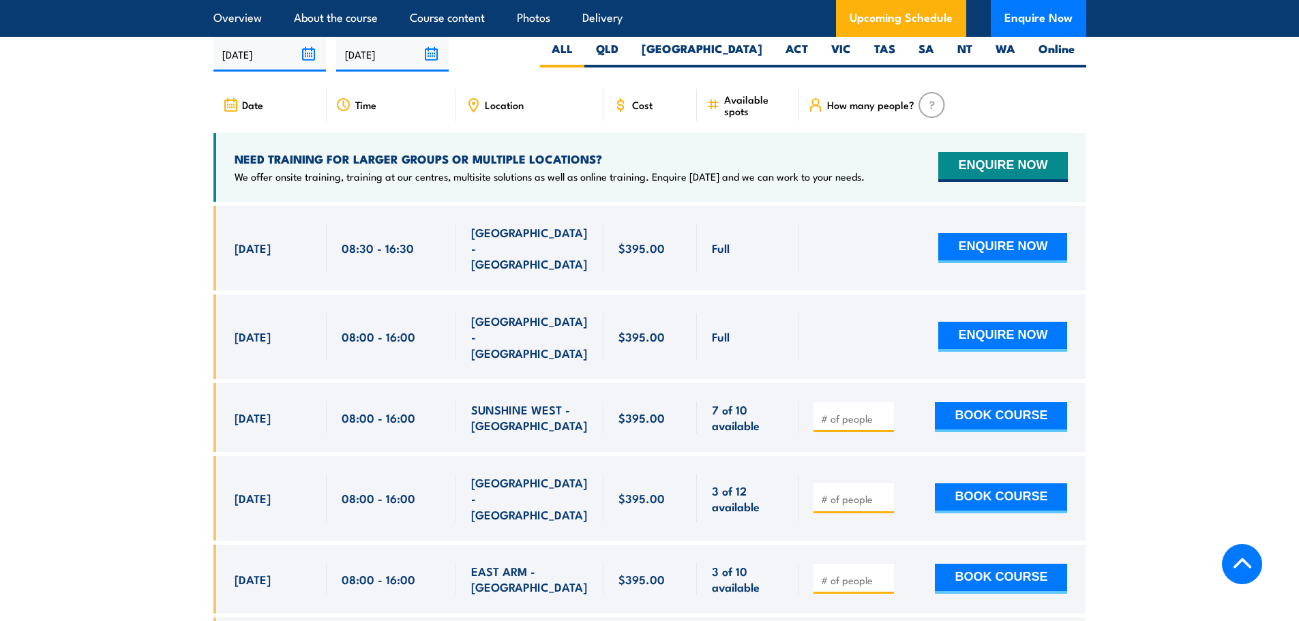
scroll to position [2533, 0]
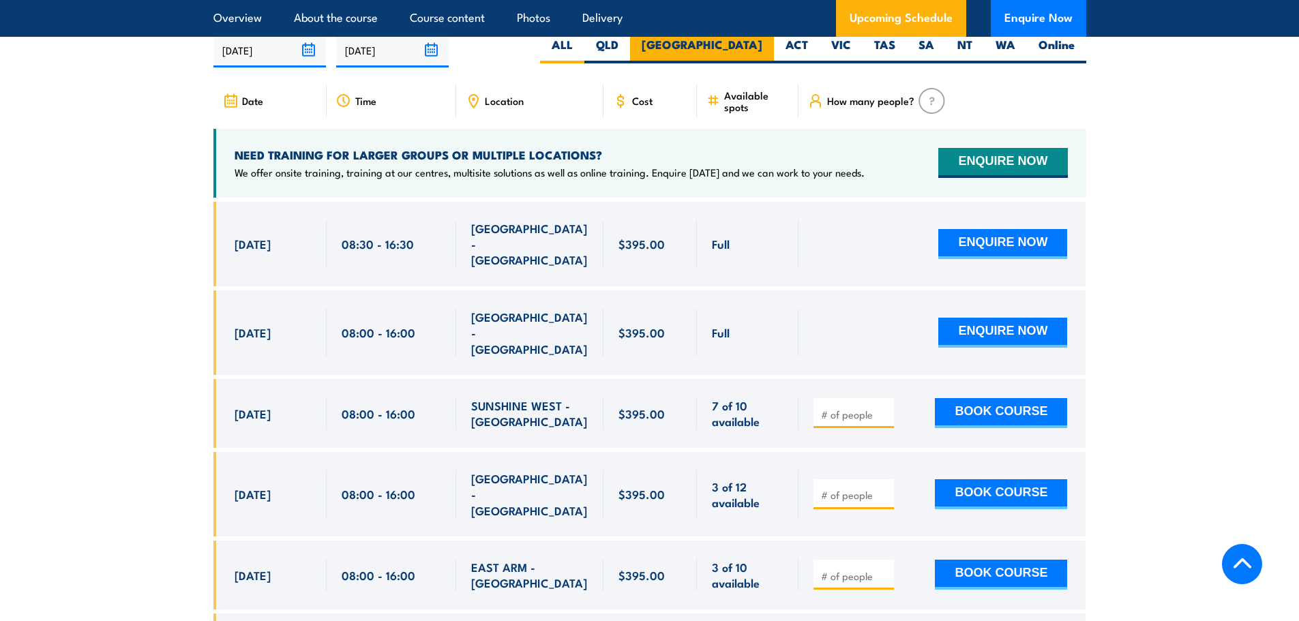
click at [736, 63] on label "[GEOGRAPHIC_DATA]" at bounding box center [702, 50] width 144 height 27
click at [762, 46] on input "[GEOGRAPHIC_DATA]" at bounding box center [766, 41] width 9 height 9
radio input "true"
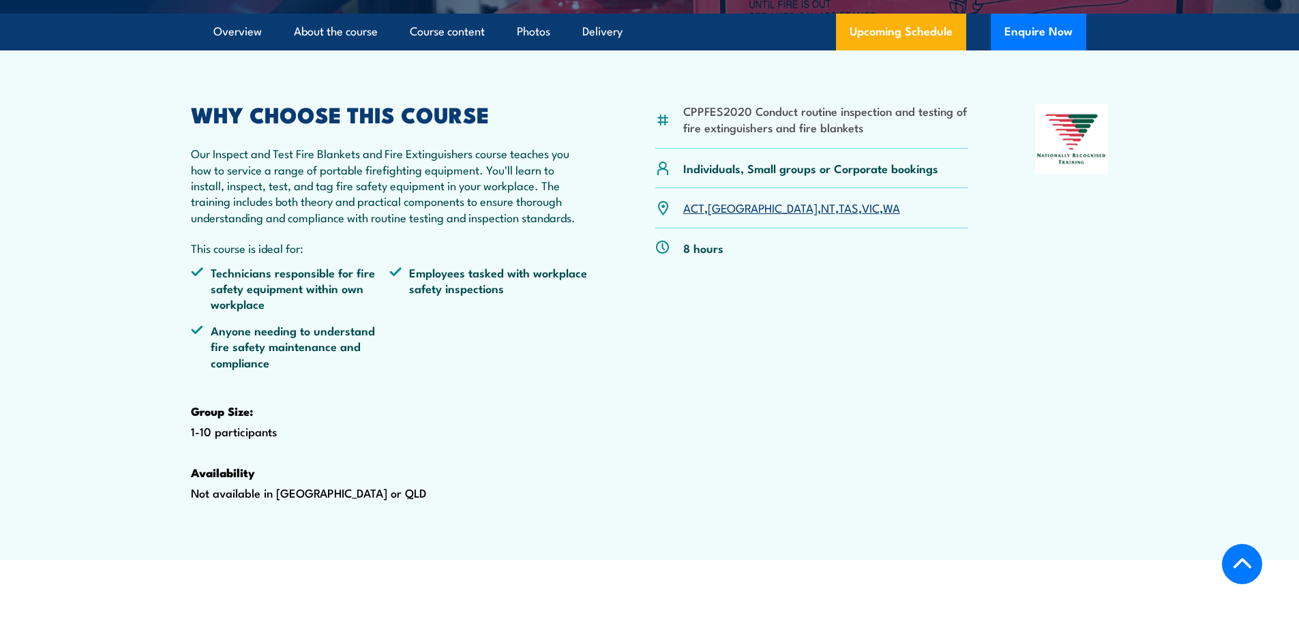
scroll to position [214, 0]
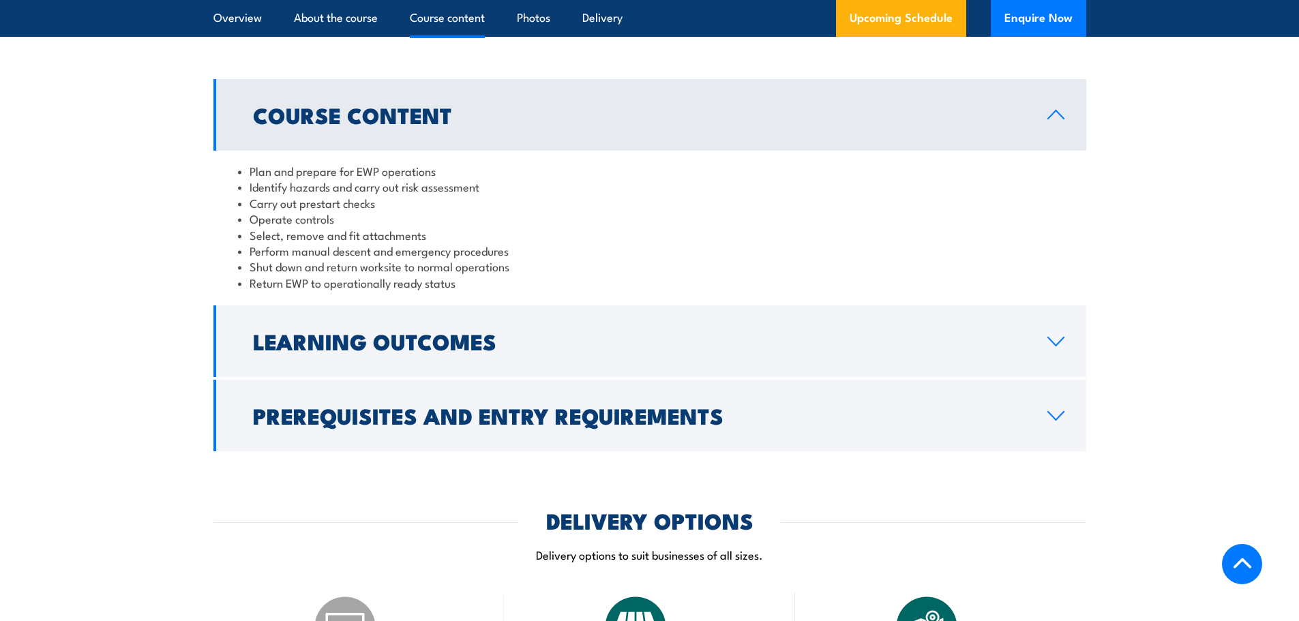
scroll to position [1159, 0]
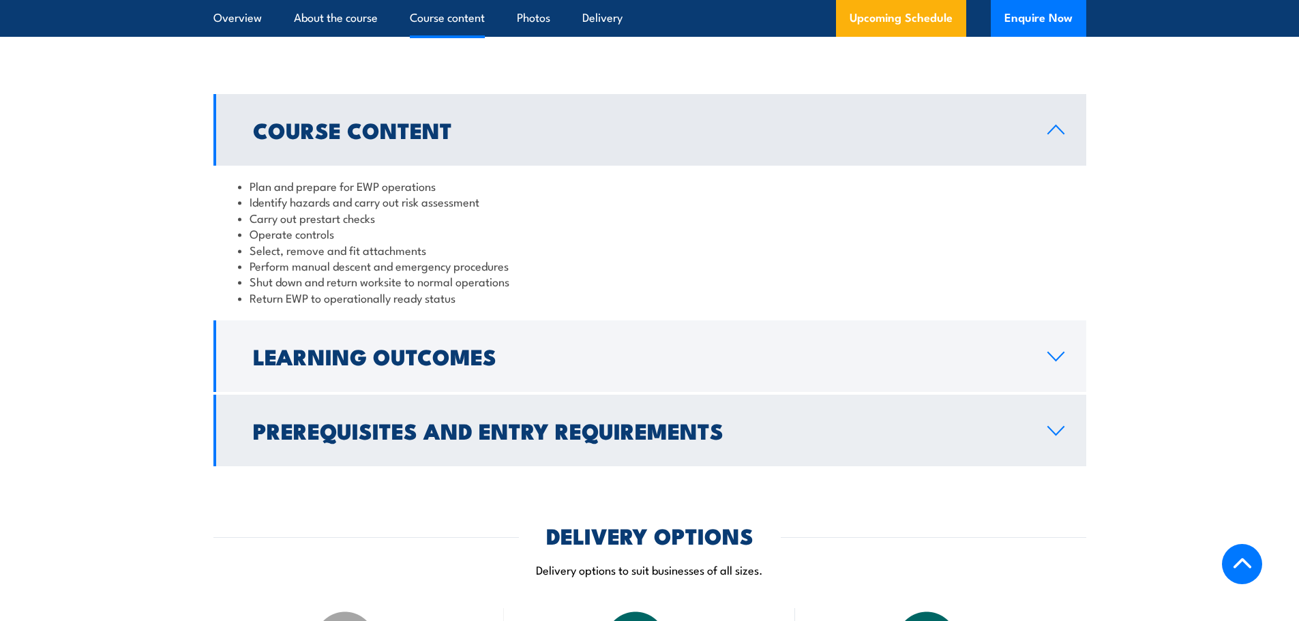
click at [721, 440] on h2 "Prerequisites and Entry Requirements" at bounding box center [639, 430] width 773 height 19
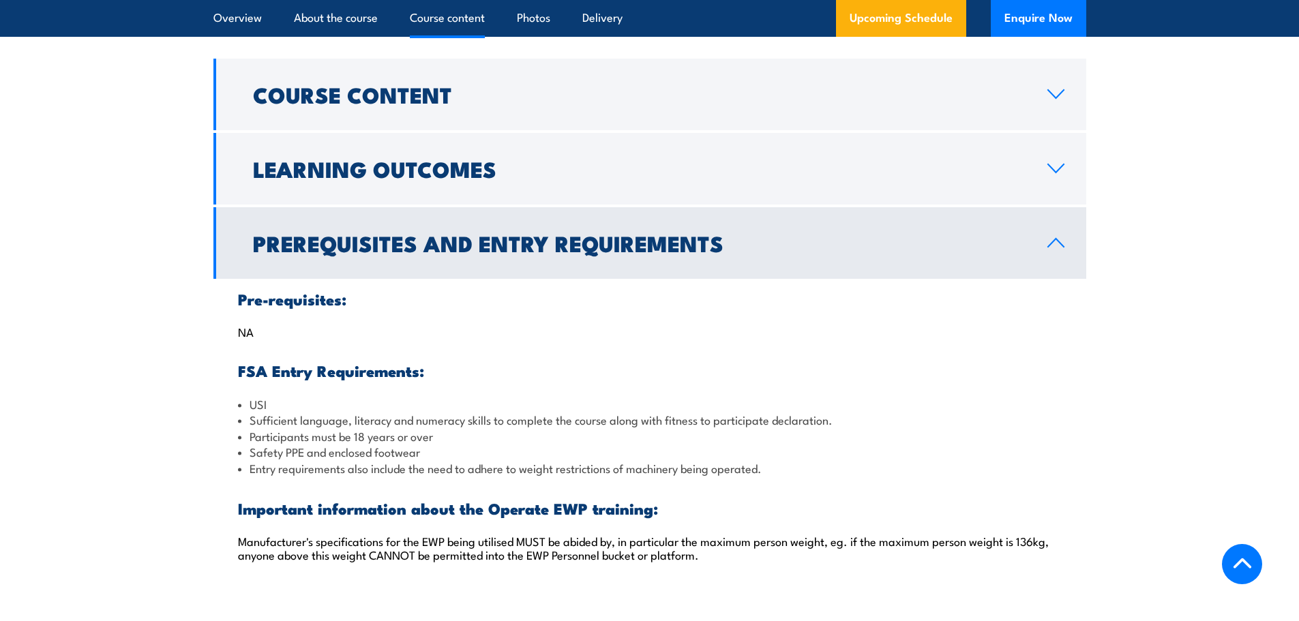
scroll to position [1227, 0]
